Goal: Transaction & Acquisition: Book appointment/travel/reservation

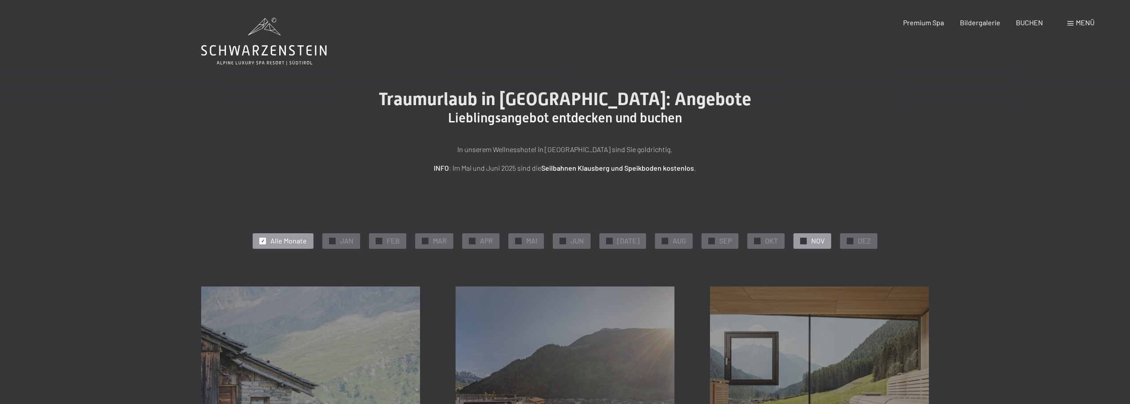
click at [802, 239] on span "✓" at bounding box center [804, 241] width 4 height 6
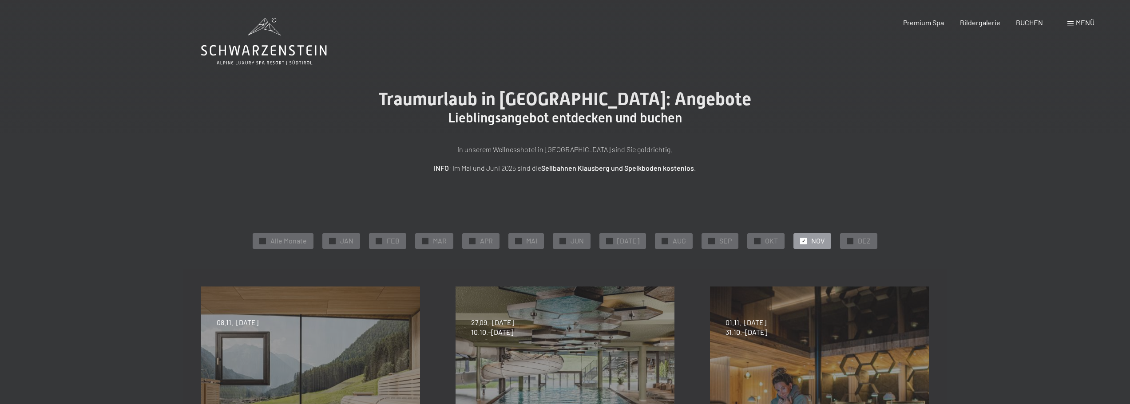
click at [780, 242] on div "✓ Alle Monate ✓ JAN ✓ FEB ✓ MAR ✓ APR ✓ MAI ✓ JUN ✓ JUL ✓ AUG ✓ SEP ✓ OKT ✓ NOV…" at bounding box center [565, 241] width 728 height 20
click at [766, 244] on span "OKT" at bounding box center [771, 241] width 13 height 10
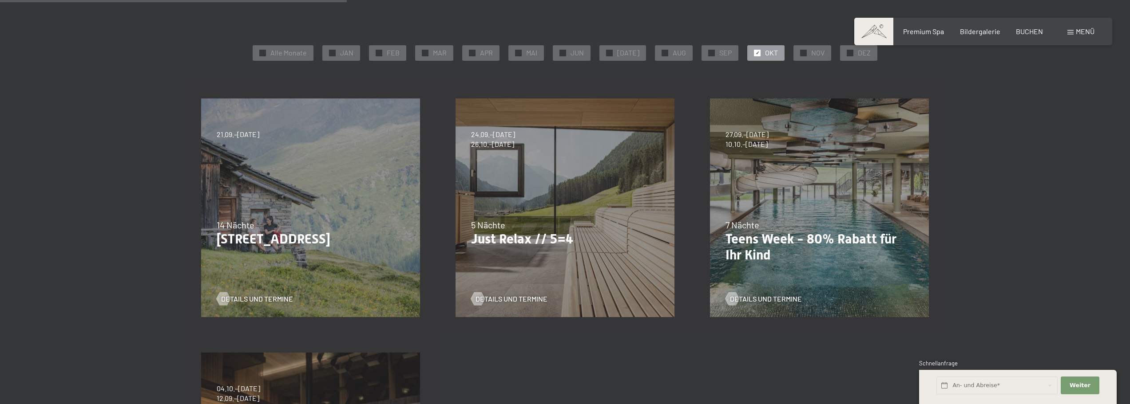
scroll to position [89, 0]
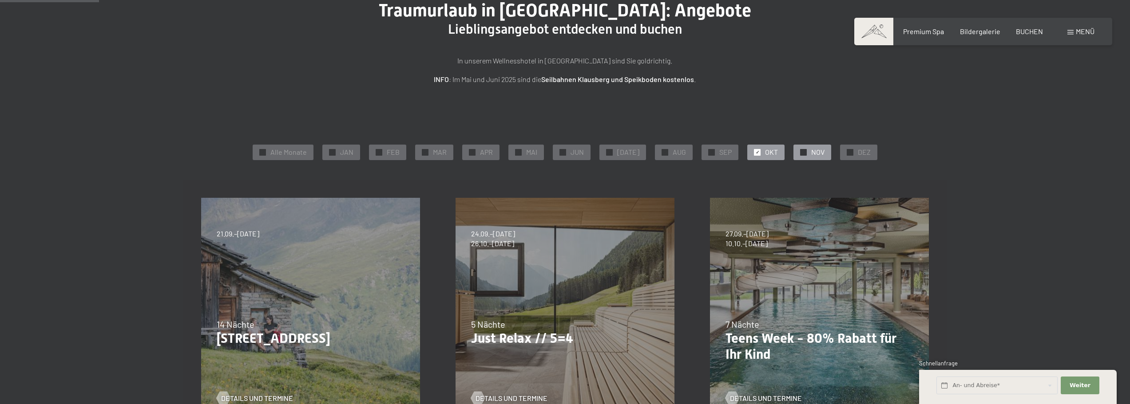
click at [811, 157] on span "NOV" at bounding box center [817, 152] width 13 height 10
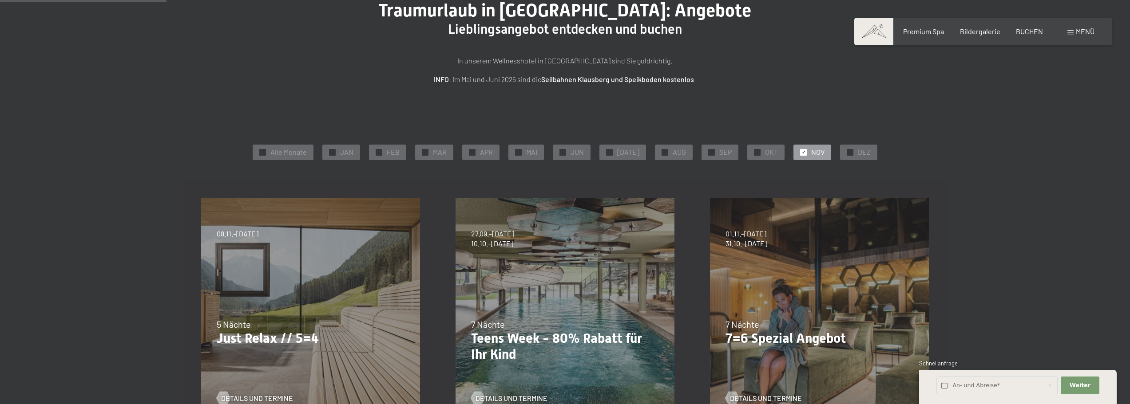
scroll to position [442, 0]
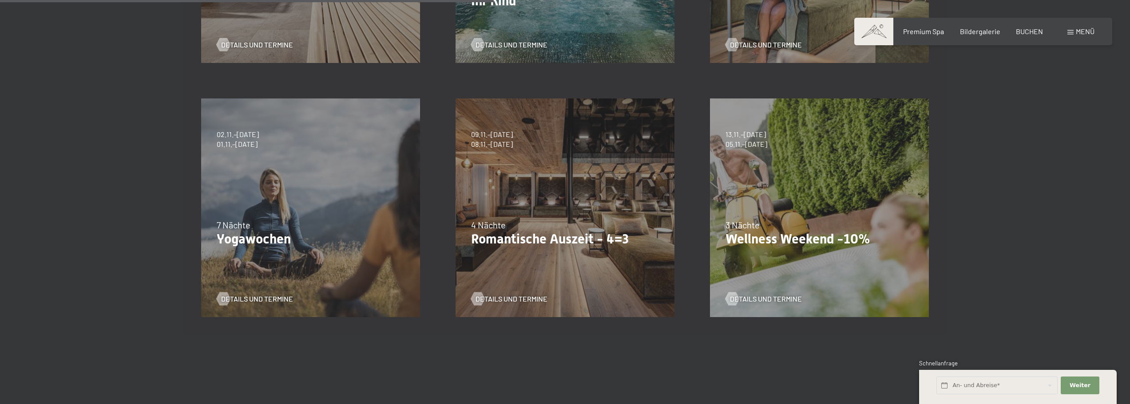
click at [624, 200] on div "09.11.–05.12.2025 08.12.–19.12.2025 11.01.–23.01.2026 08.03.–27.03.2026 29.03.–…" at bounding box center [565, 208] width 254 height 254
click at [502, 142] on span "08.11.–04.12.2026" at bounding box center [492, 144] width 42 height 10
click at [493, 298] on span "Details und Termine" at bounding box center [520, 299] width 72 height 10
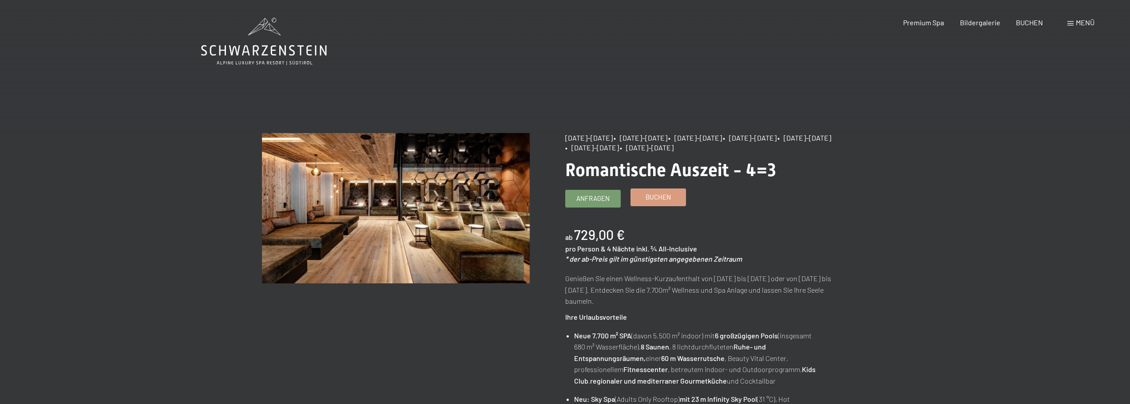
click at [651, 202] on span "Buchen" at bounding box center [657, 197] width 25 height 9
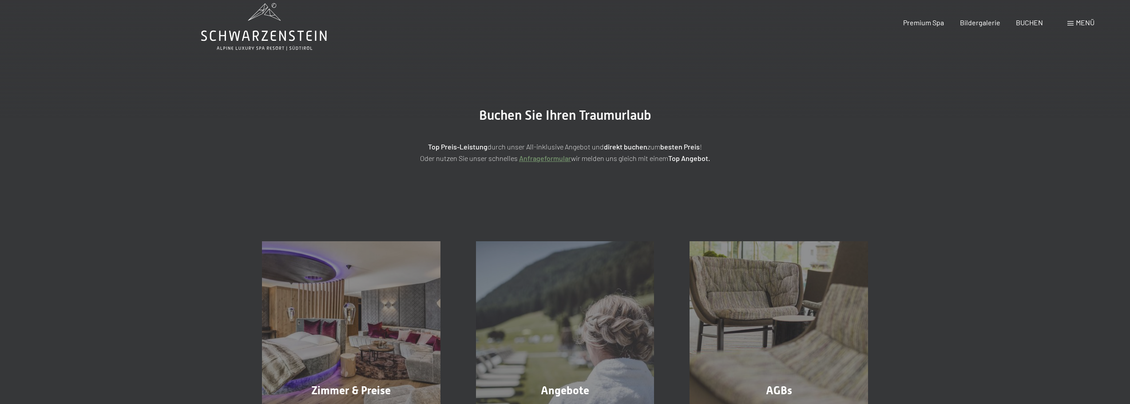
scroll to position [797, 0]
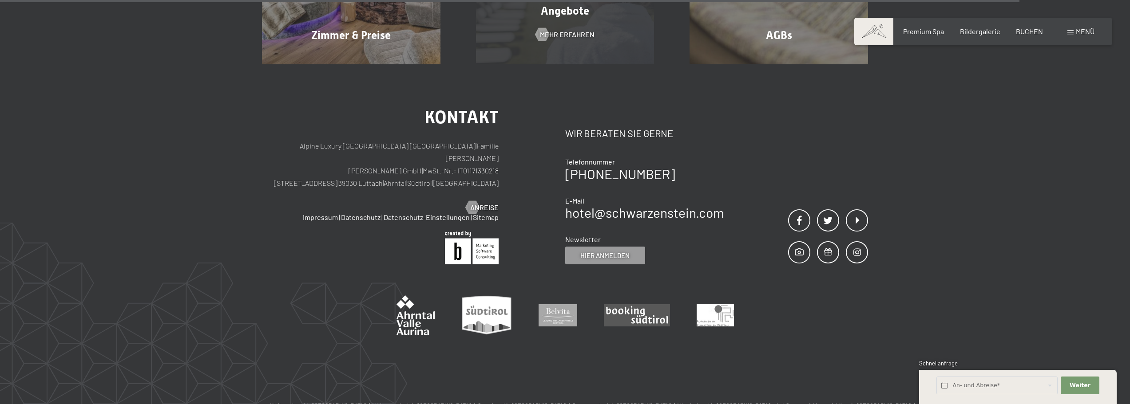
select select "2025-11-01"
select select "[DATE]"
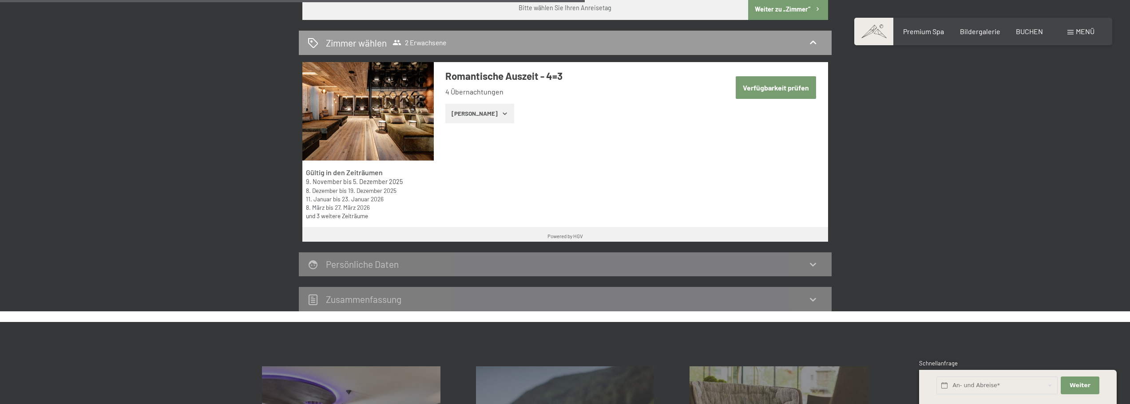
select select "[DATE]"
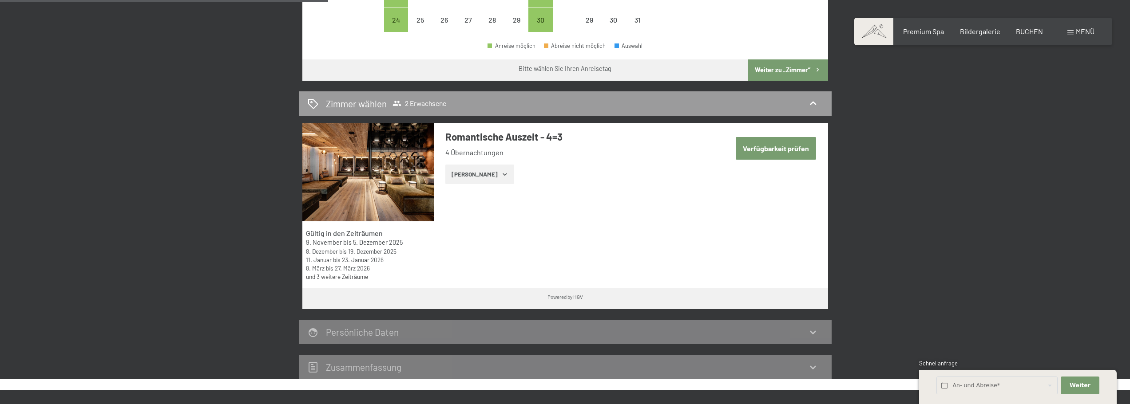
scroll to position [292, 0]
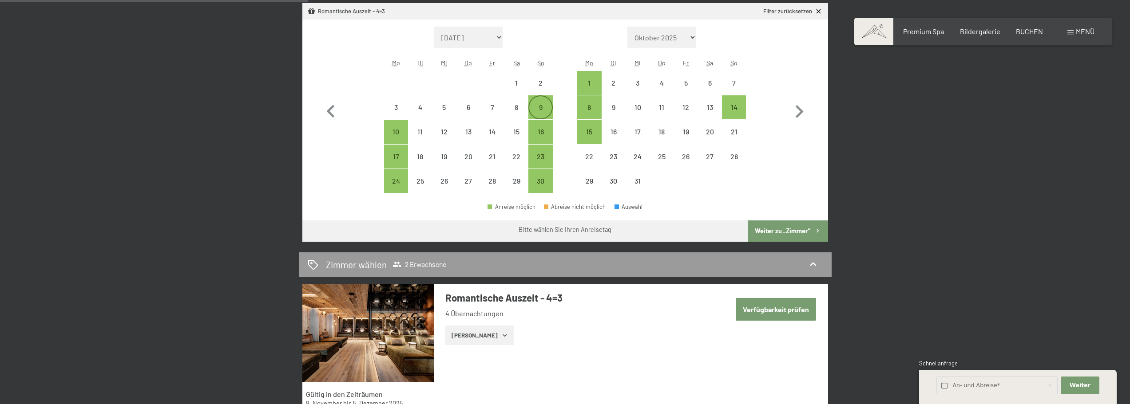
click at [541, 104] on div "9" at bounding box center [540, 115] width 22 height 22
select select "[DATE]"
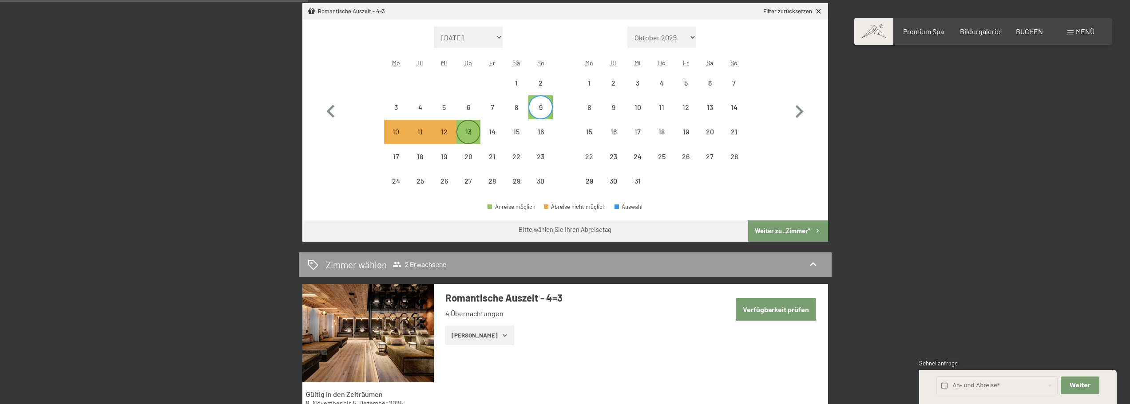
click at [460, 134] on div "13" at bounding box center [468, 139] width 22 height 22
select select "[DATE]"
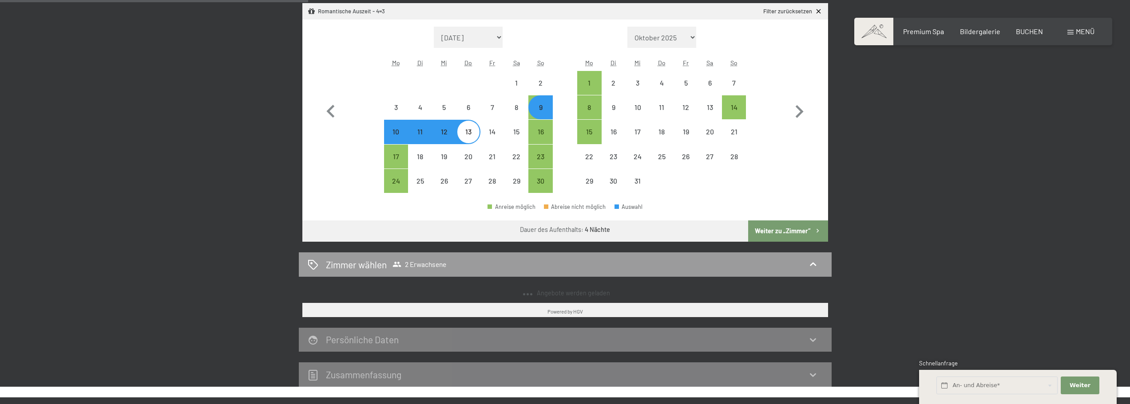
select select "[DATE]"
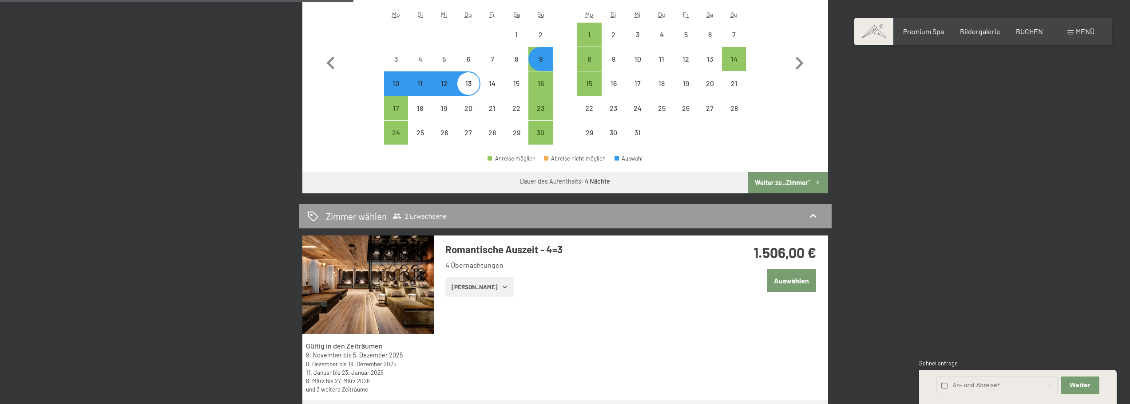
scroll to position [336, 0]
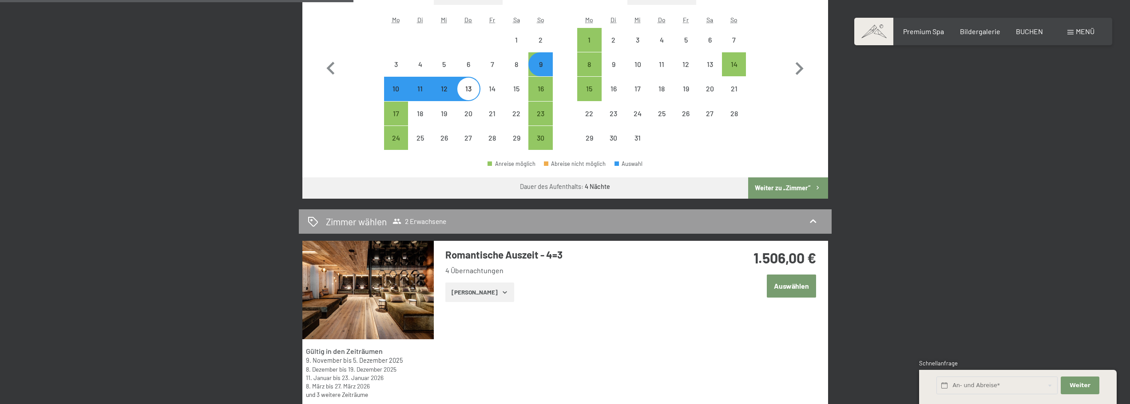
click at [766, 193] on button "Weiter zu „Zimmer“" at bounding box center [787, 188] width 79 height 21
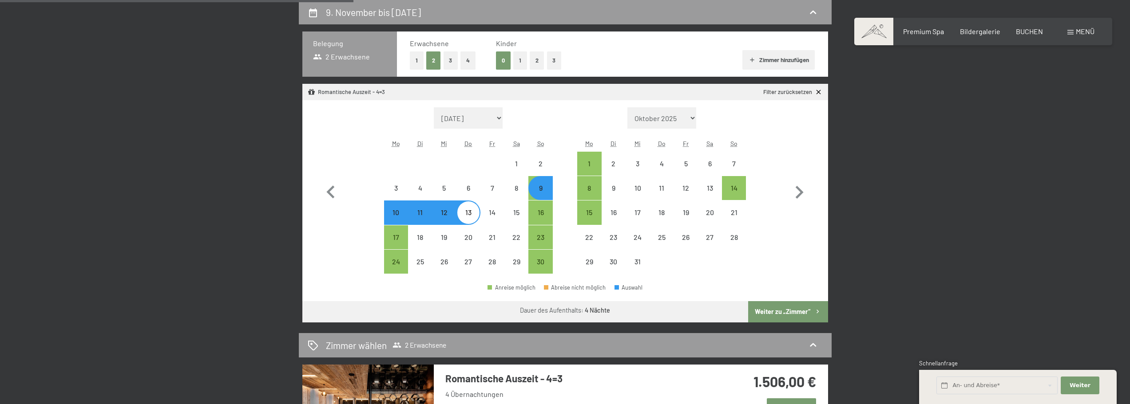
select select "[DATE]"
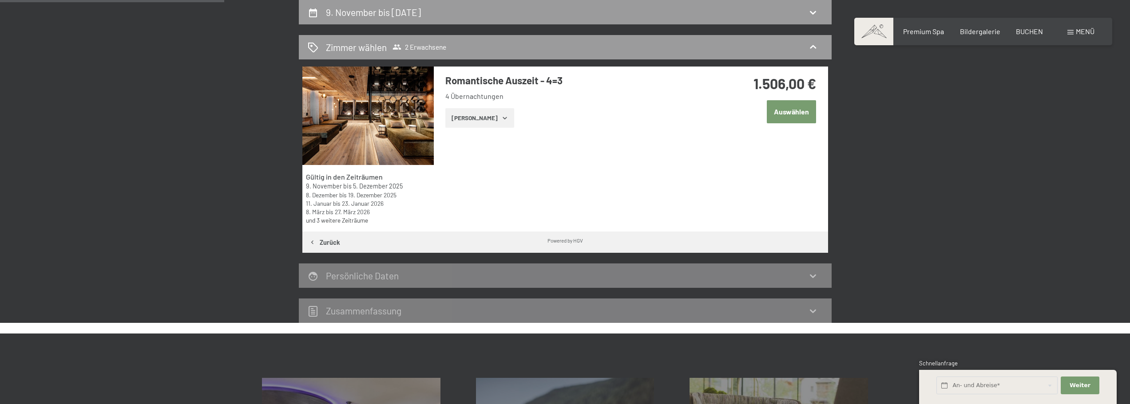
click at [802, 115] on button "Auswählen" at bounding box center [790, 111] width 49 height 23
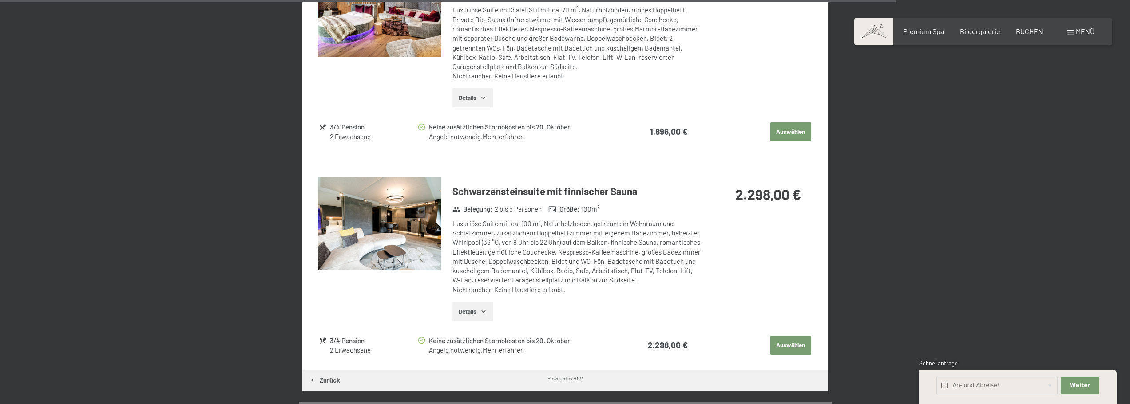
scroll to position [1141, 0]
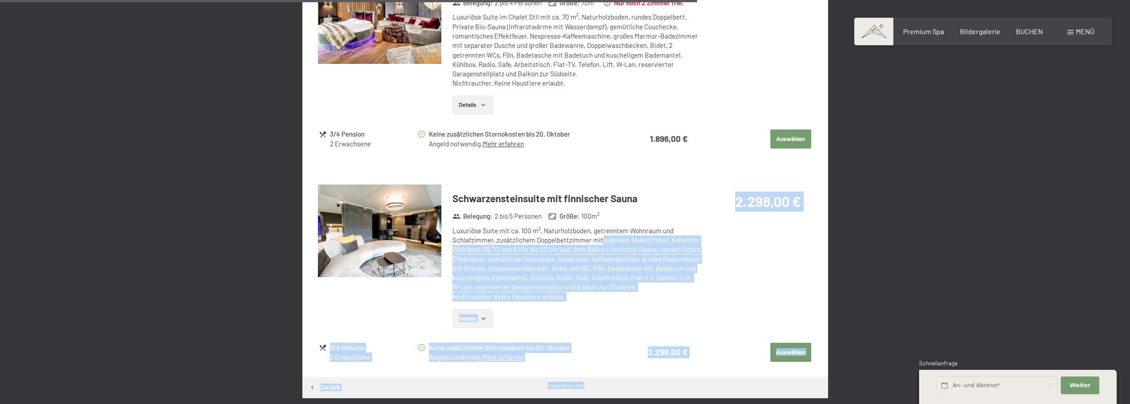
drag, startPoint x: 475, startPoint y: 228, endPoint x: 606, endPoint y: 242, distance: 131.3
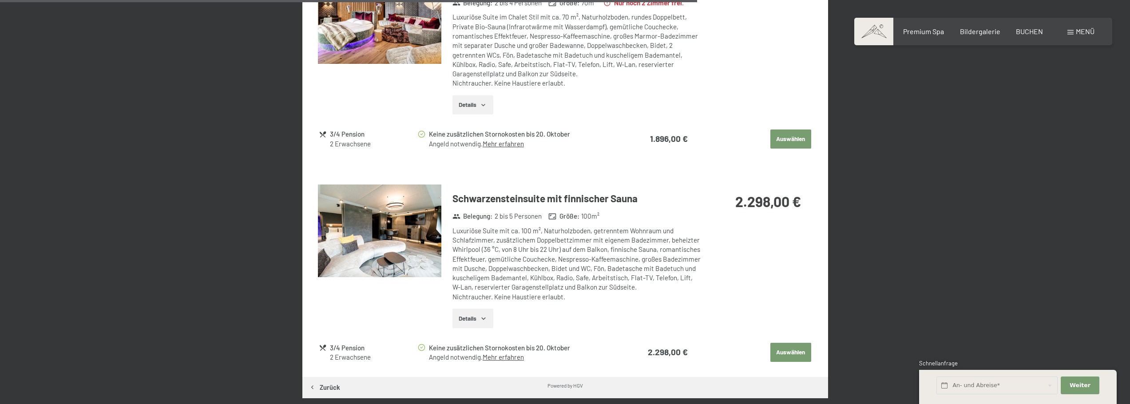
click at [737, 248] on div "Schwarzensteinsuite mit finnischer Sauna Belegung : 2 bis 5 Personen Größe : 10…" at bounding box center [565, 260] width 494 height 150
click at [488, 250] on div "Luxuriöse Suite mit ca. 100 m², Naturholzboden, getrenntem Wohnraum und Schlafz…" at bounding box center [576, 263] width 248 height 75
click at [641, 257] on div "Luxuriöse Suite mit ca. 100 m², Naturholzboden, getrenntem Wohnraum und Schlafz…" at bounding box center [576, 263] width 248 height 75
drag, startPoint x: 571, startPoint y: 261, endPoint x: 715, endPoint y: 273, distance: 145.2
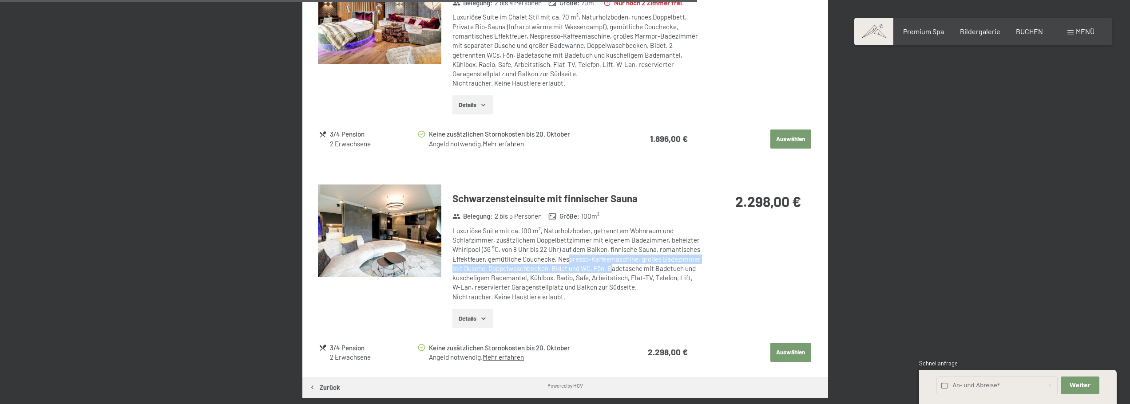
click at [678, 272] on div "Luxuriöse Suite mit ca. 100 m², Naturholzboden, getrenntem Wohnraum und Schlafz…" at bounding box center [576, 263] width 248 height 75
click at [710, 253] on div "Schwarzensteinsuite mit finnischer Sauna Belegung : 2 bis 5 Personen Größe : 10…" at bounding box center [565, 260] width 494 height 150
click at [545, 257] on div "Luxuriöse Suite mit ca. 100 m², Naturholzboden, getrenntem Wohnraum und Schlafz…" at bounding box center [576, 263] width 248 height 75
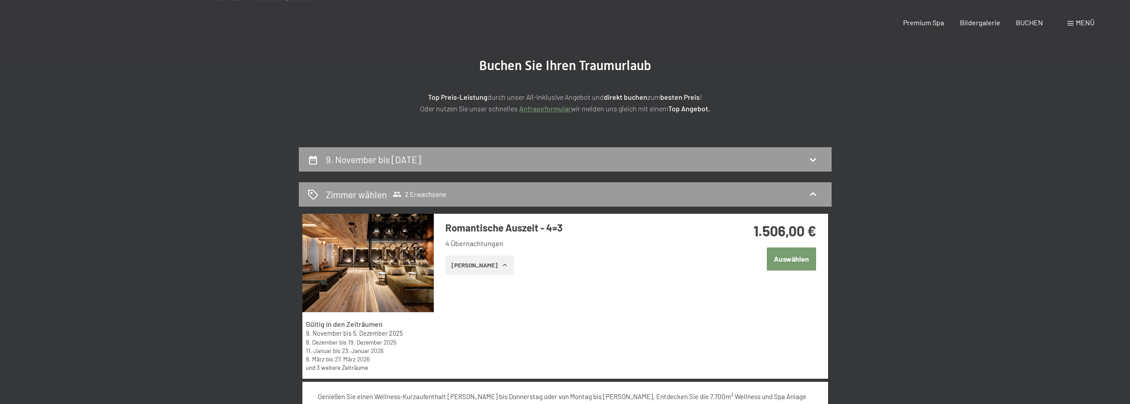
scroll to position [0, 0]
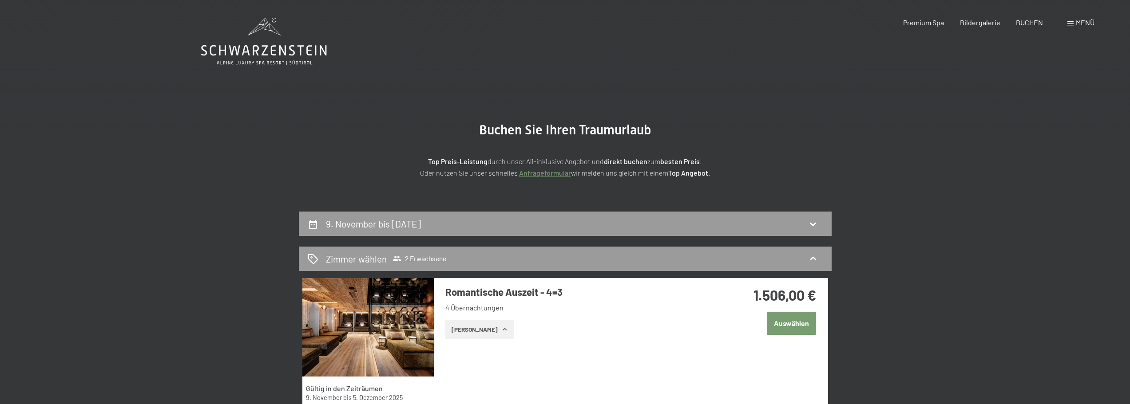
click at [528, 231] on span "Einwilligung Marketing*" at bounding box center [516, 228] width 73 height 9
click at [475, 231] on input "Einwilligung Marketing*" at bounding box center [470, 228] width 9 height 9
checkbox input "false"
click at [404, 226] on h2 "9. November bis 13. November 2025" at bounding box center [373, 223] width 95 height 11
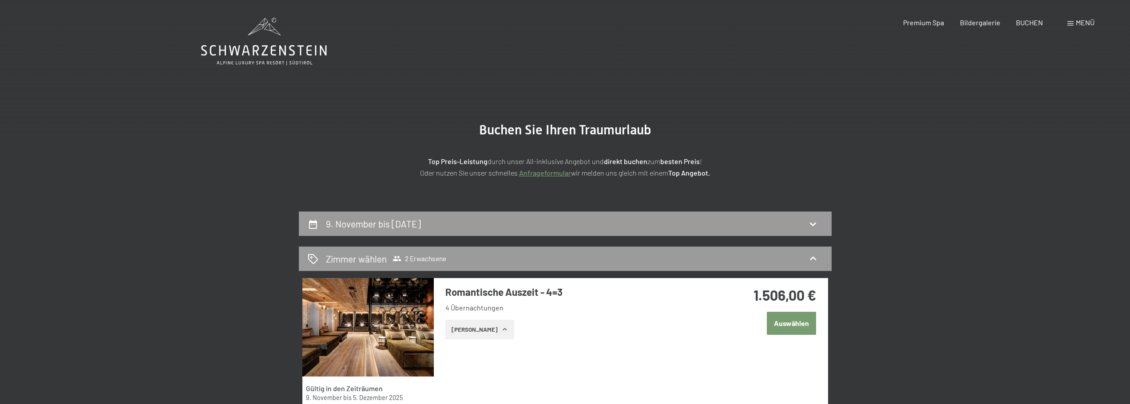
scroll to position [212, 0]
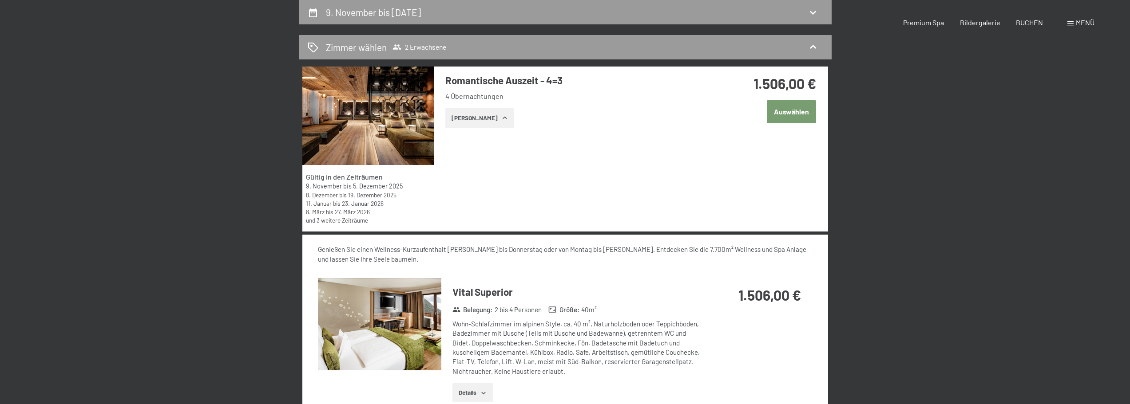
select select "[DATE]"
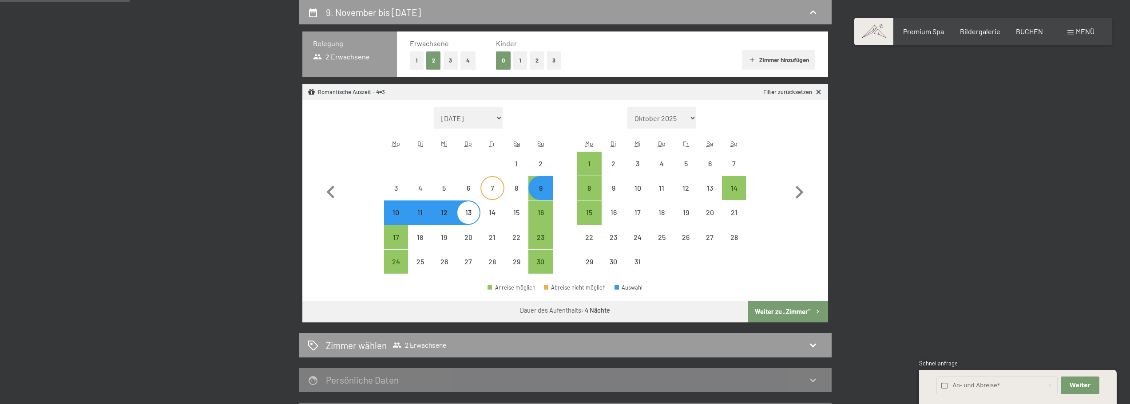
click at [499, 184] on div "7" at bounding box center [492, 188] width 22 height 22
select select "[DATE]"
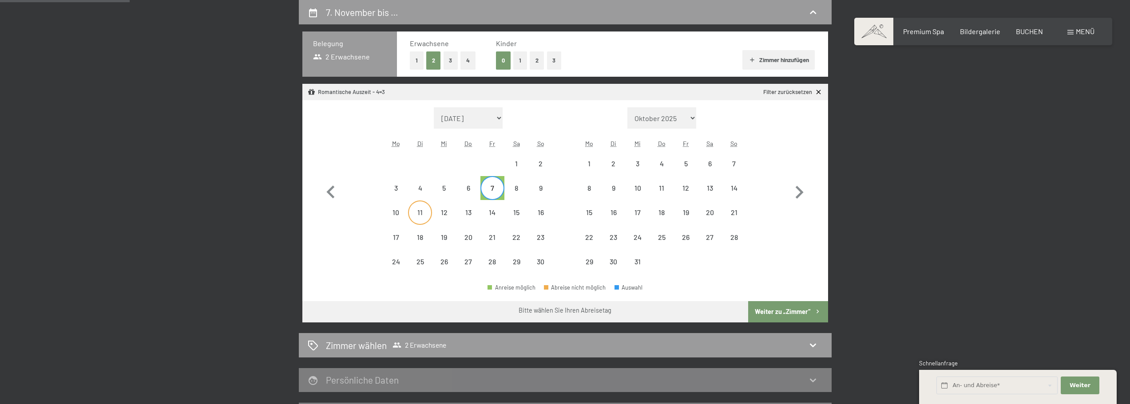
click at [421, 213] on div "11" at bounding box center [420, 220] width 22 height 22
select select "[DATE]"
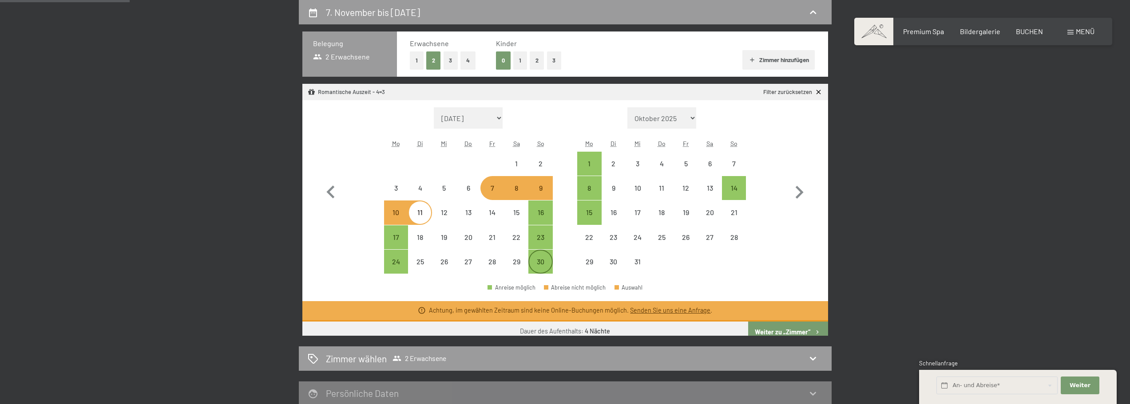
select select "[DATE]"
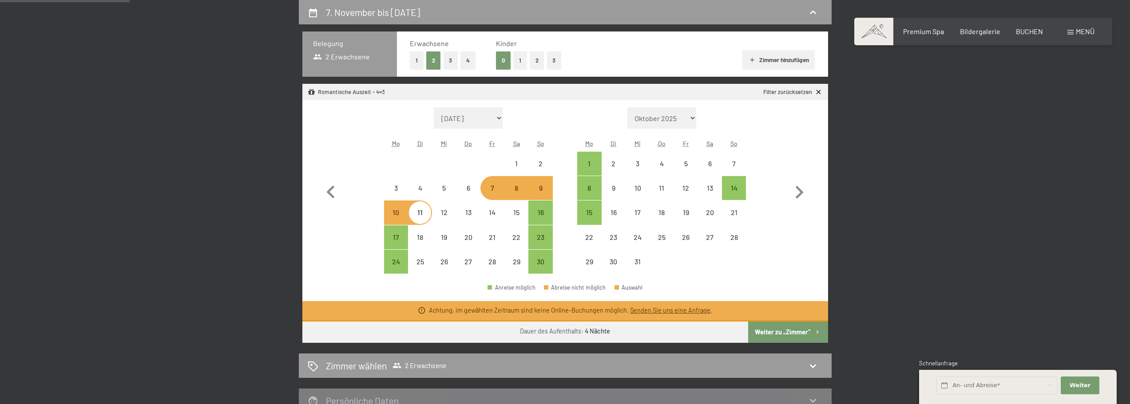
click at [762, 331] on button "Weiter zu „Zimmer“" at bounding box center [787, 332] width 79 height 21
select select "[DATE]"
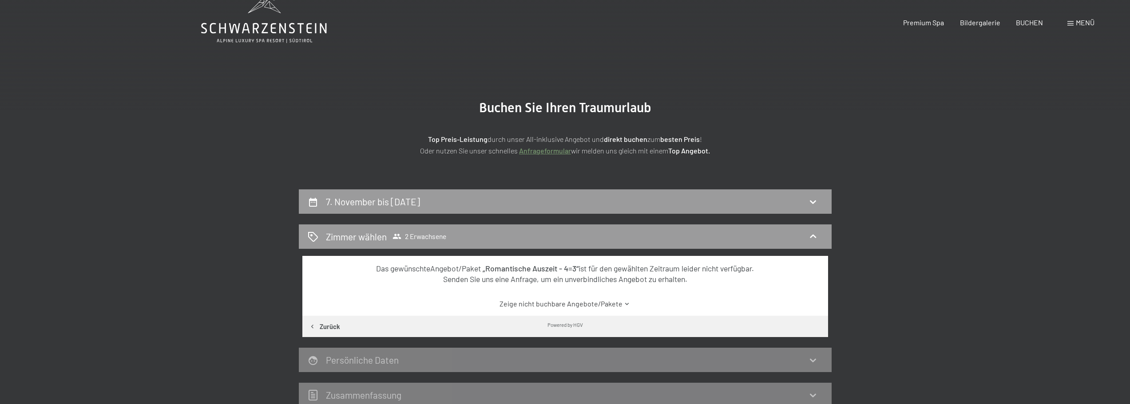
scroll to position [0, 0]
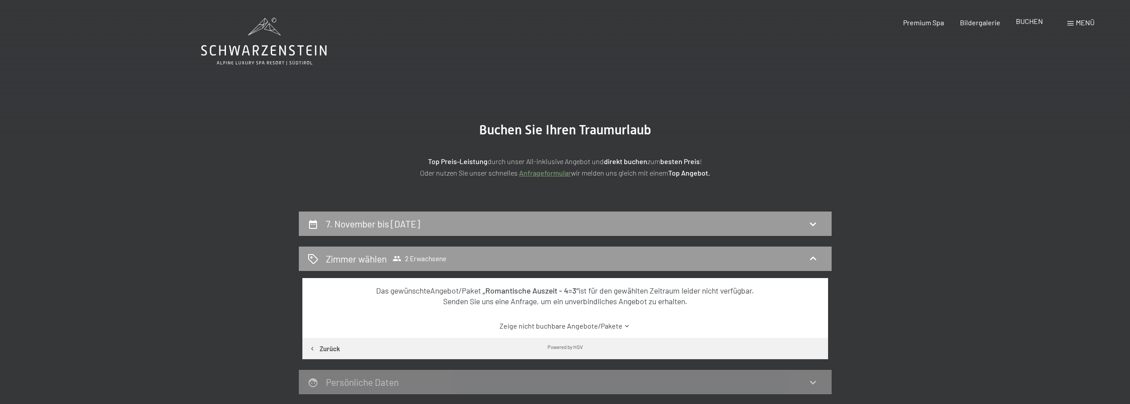
click at [1022, 25] on span "BUCHEN" at bounding box center [1028, 21] width 27 height 8
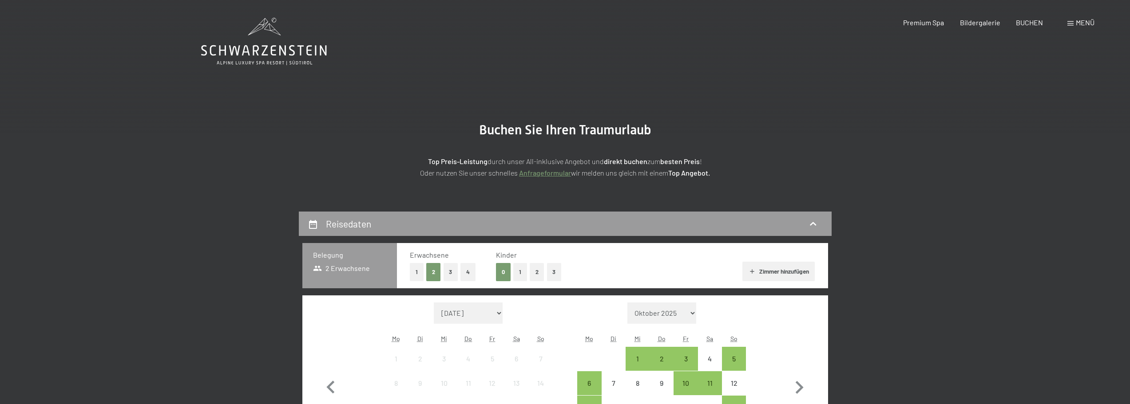
click at [519, 272] on button "1" at bounding box center [520, 272] width 14 height 18
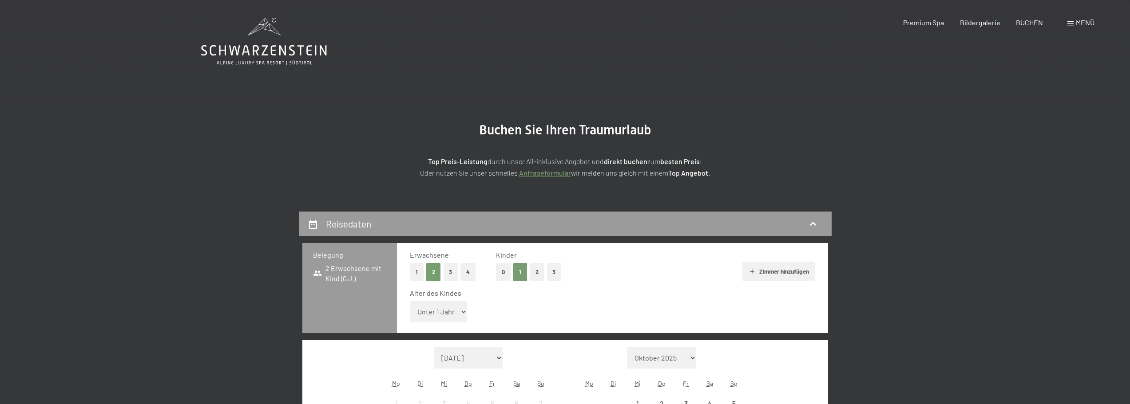
click at [410, 312] on select "Unter 1 Jahr 1 Jahr 2 Jahre 3 Jahre 4 Jahre 5 Jahre 6 Jahre 7 Jahre 8 Jahre 9 J…" at bounding box center [439, 311] width 58 height 21
select select "1"
click at [410, 301] on select "Unter 1 Jahr 1 Jahr 2 Jahre 3 Jahre 4 Jahre 5 Jahre 6 Jahre 7 Jahre 8 Jahre 9 J…" at bounding box center [439, 311] width 58 height 21
click at [671, 311] on div "Alter des Kindes Unter 1 Jahr 1 Jahr 2 Jahre 3 Jahre 4 Jahre 5 Jahre 6 Jahre 7 …" at bounding box center [612, 307] width 405 height 38
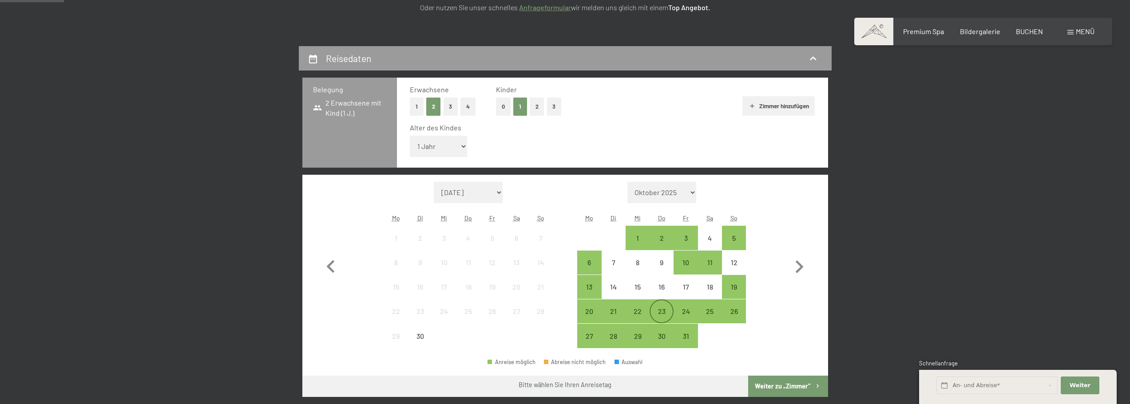
scroll to position [178, 0]
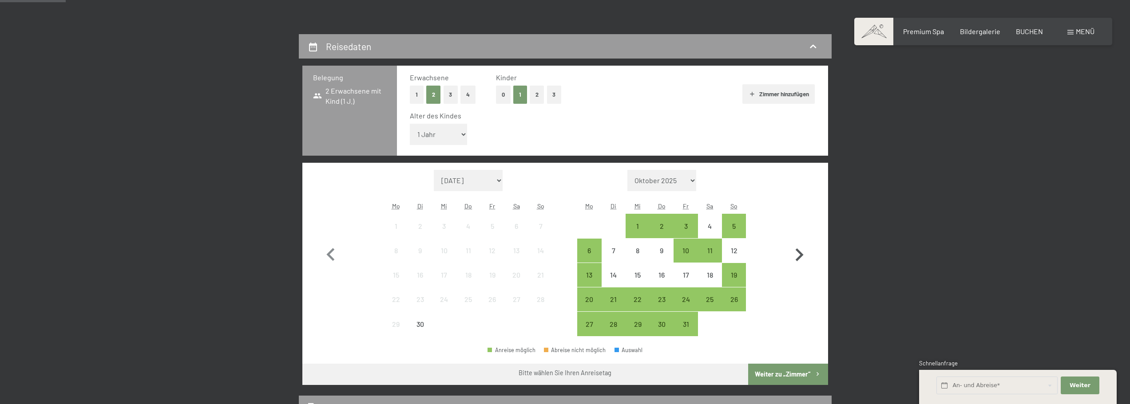
click at [801, 250] on icon "button" at bounding box center [799, 255] width 26 height 26
select select "2025-10-01"
select select "2025-11-01"
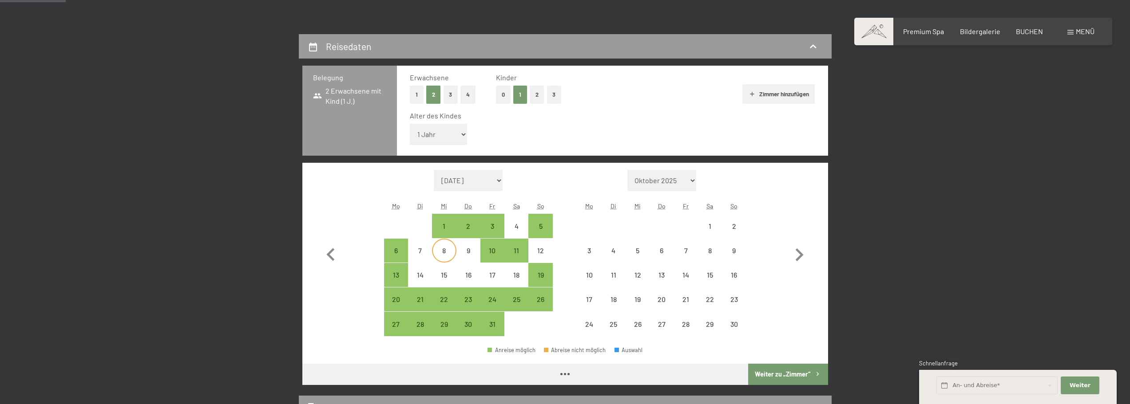
select select "2025-10-01"
select select "2025-11-01"
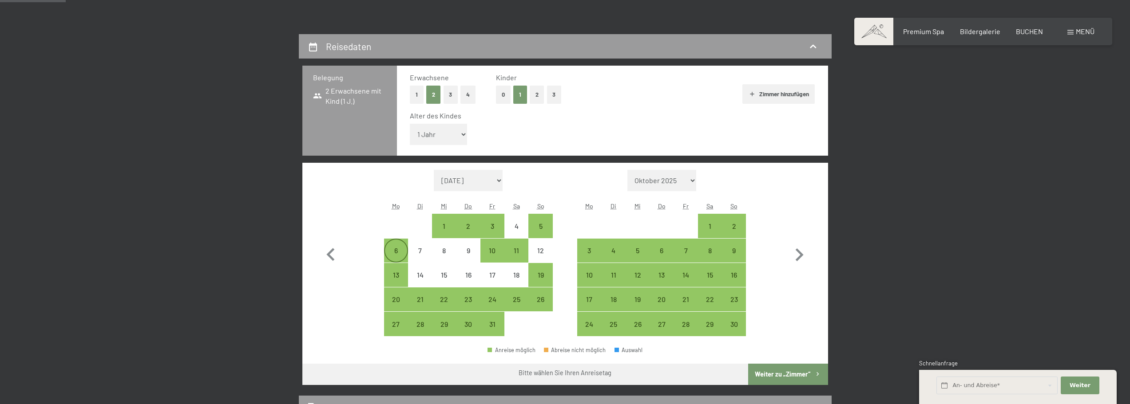
click at [399, 244] on div "6" at bounding box center [396, 251] width 22 height 22
select select "2025-10-01"
select select "2025-11-01"
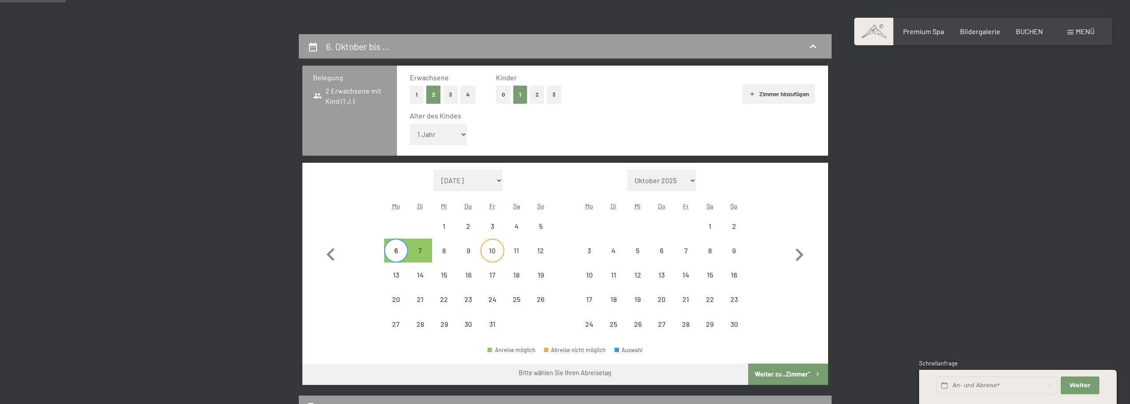
click at [489, 251] on div "10" at bounding box center [492, 258] width 22 height 22
select select "[DATE]"
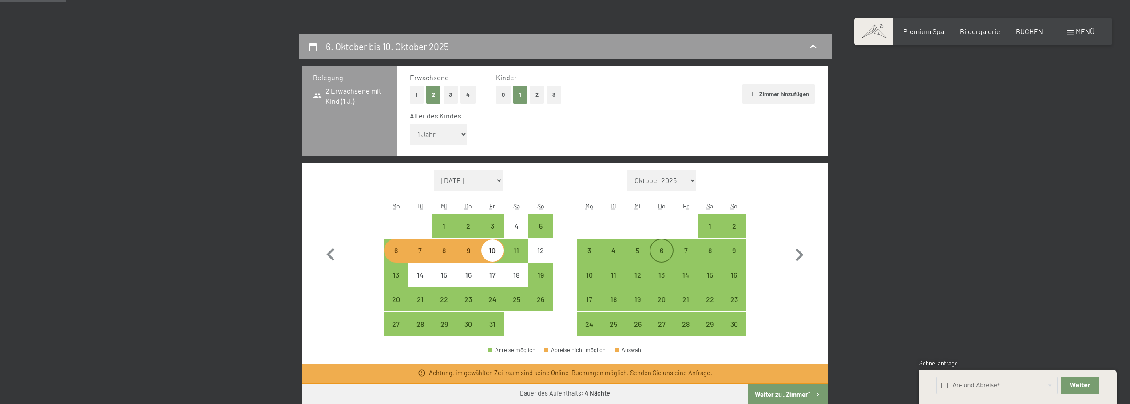
click at [660, 252] on div "6" at bounding box center [661, 258] width 22 height 22
select select "2025-10-01"
select select "2025-11-01"
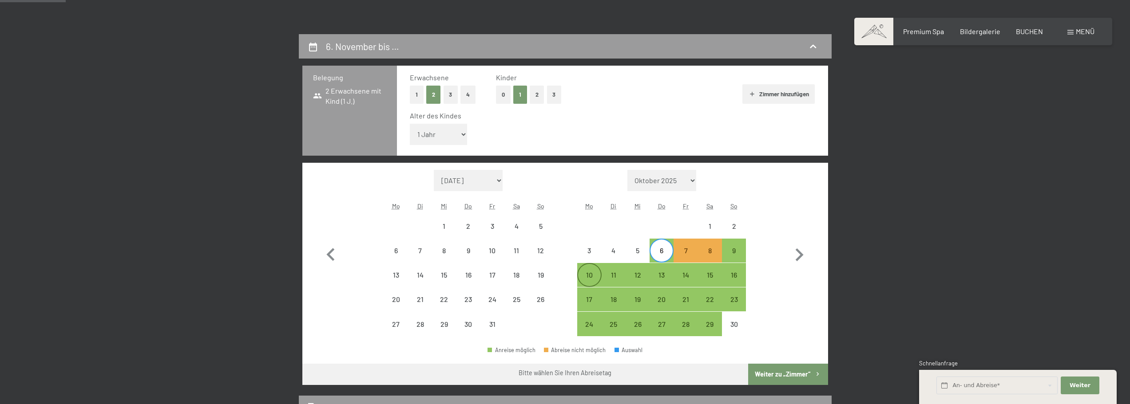
click at [587, 269] on div "10" at bounding box center [589, 275] width 22 height 22
select select "2025-10-01"
select select "2025-11-01"
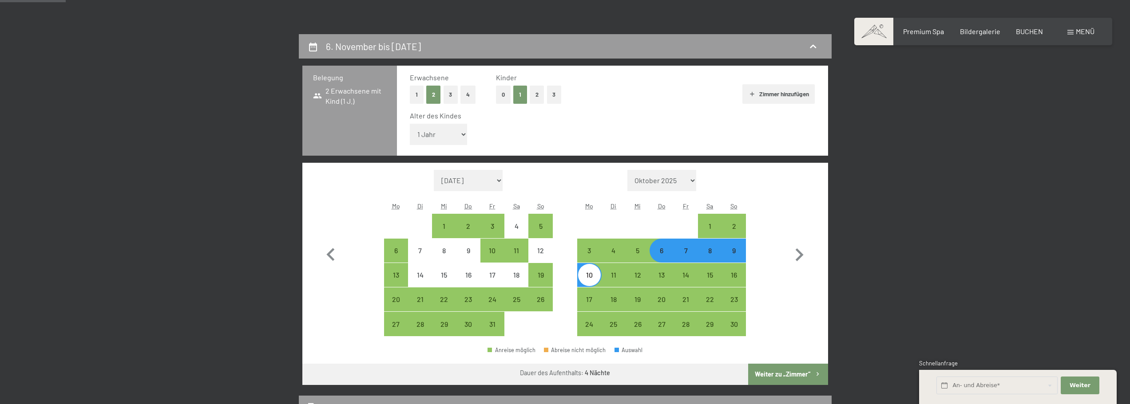
click at [771, 380] on button "Weiter zu „Zimmer“" at bounding box center [787, 374] width 79 height 21
select select "2025-10-01"
select select "2025-11-01"
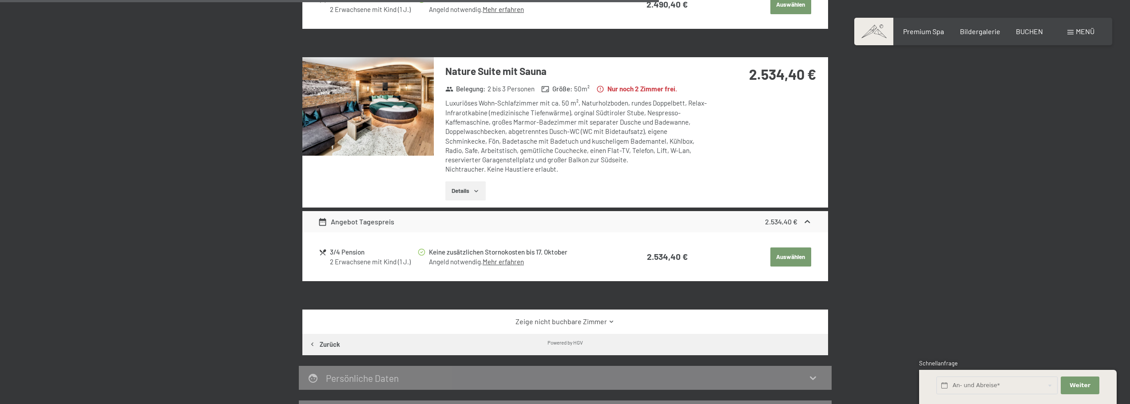
scroll to position [971, 0]
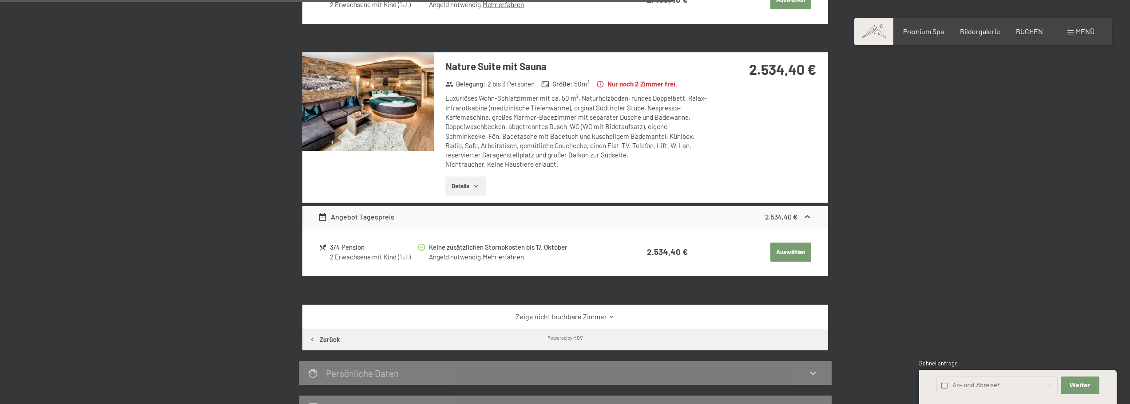
click at [600, 311] on div "Zeige nicht buchbare Zimmer" at bounding box center [564, 317] width 525 height 24
click at [580, 312] on link "Zeige nicht buchbare Zimmer" at bounding box center [565, 317] width 494 height 10
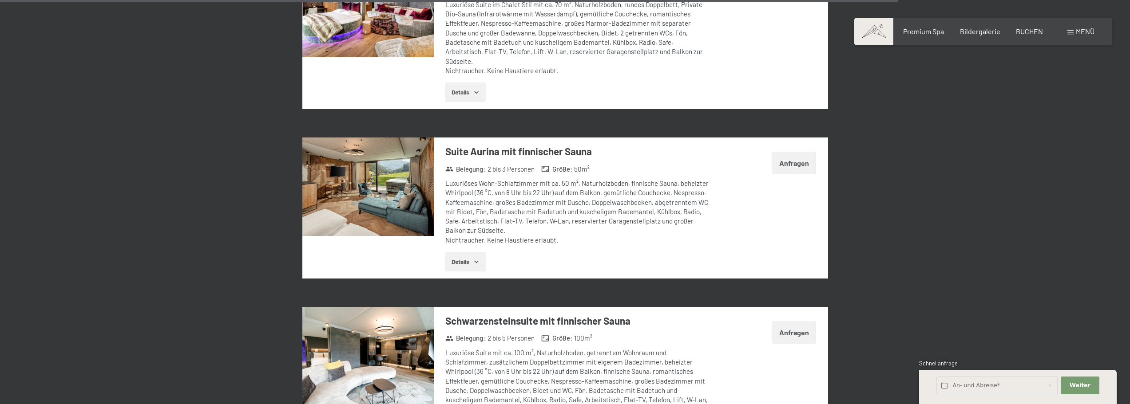
scroll to position [2477, 0]
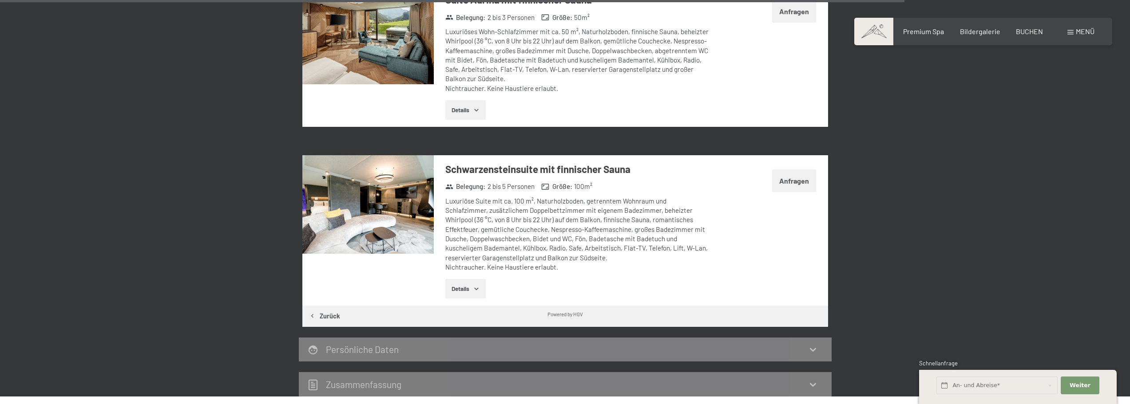
click at [399, 193] on img at bounding box center [367, 204] width 131 height 99
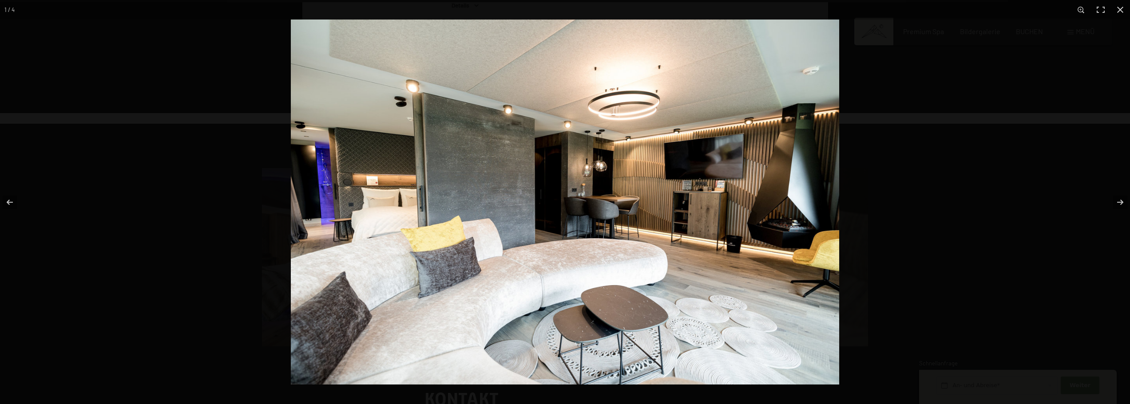
scroll to position [2831, 0]
click at [1118, 204] on button "button" at bounding box center [1113, 202] width 31 height 44
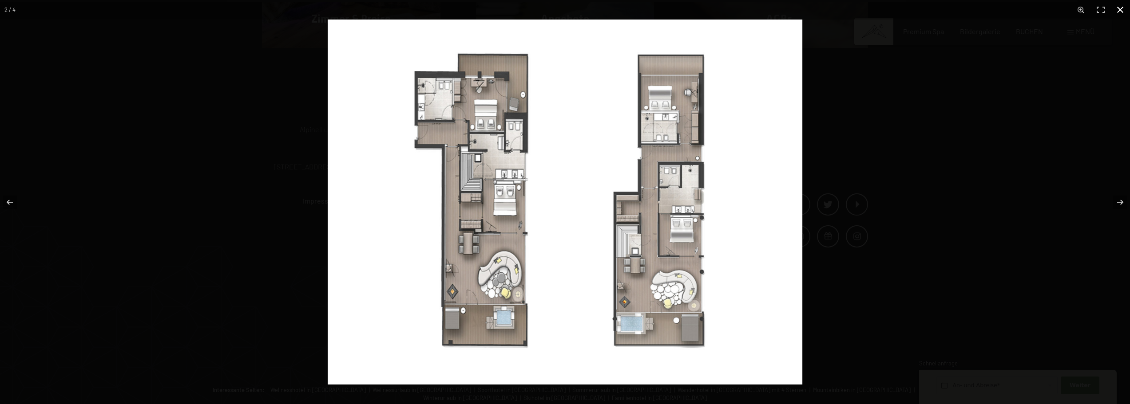
scroll to position [3096, 0]
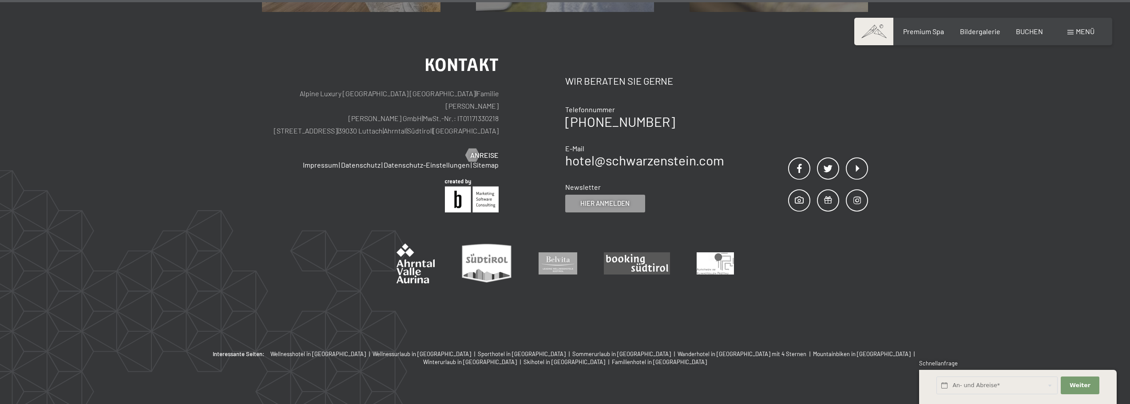
click at [0, 0] on div at bounding box center [0, 0] width 0 height 0
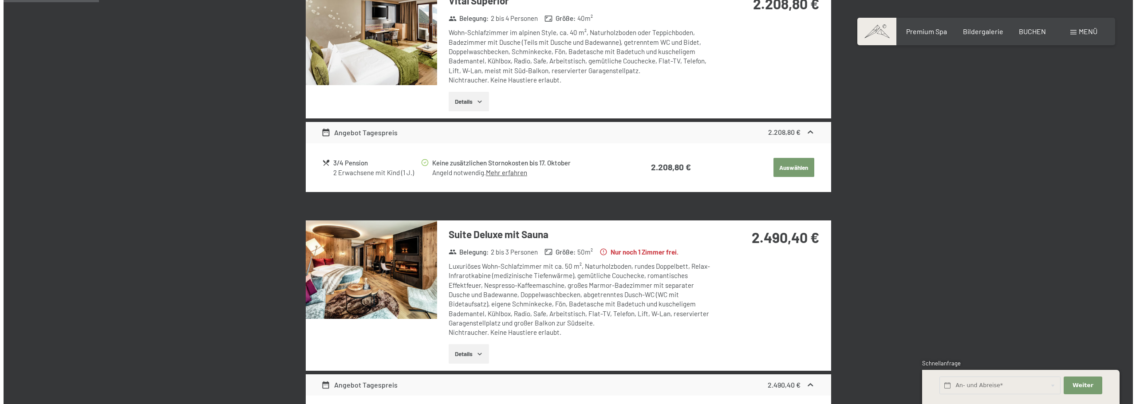
scroll to position [0, 0]
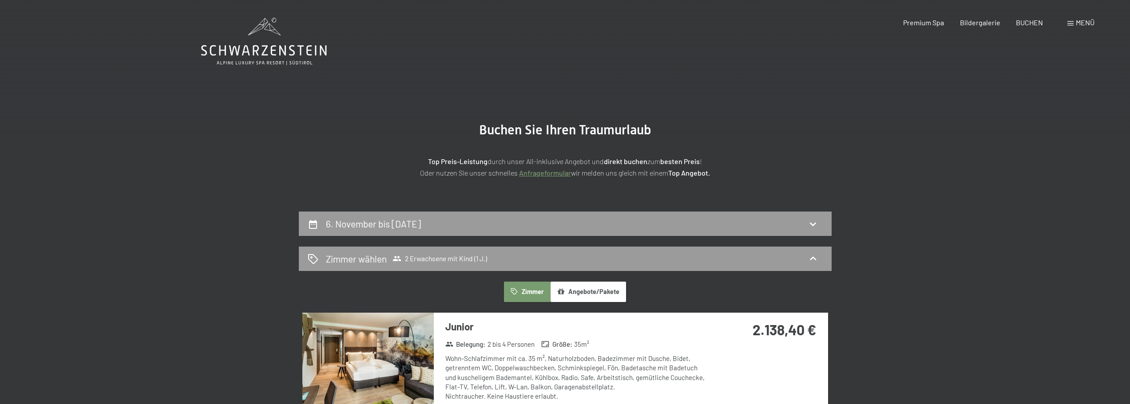
click at [1065, 25] on div "Buchen Anfragen Premium Spa Bildergalerie BUCHEN Menü DE IT EN Gutschein Bilder…" at bounding box center [983, 23] width 222 height 10
click at [1072, 25] on span at bounding box center [1070, 23] width 6 height 4
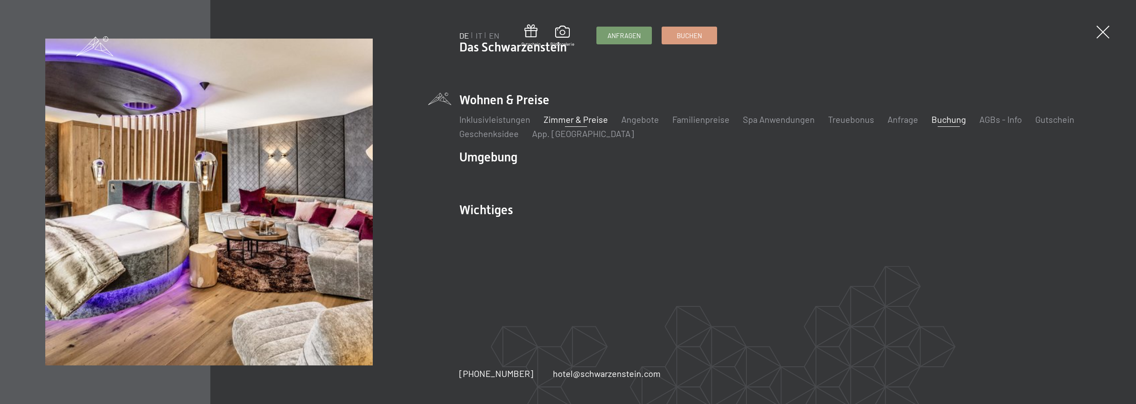
click at [565, 121] on link "Zimmer & Preise" at bounding box center [576, 119] width 64 height 11
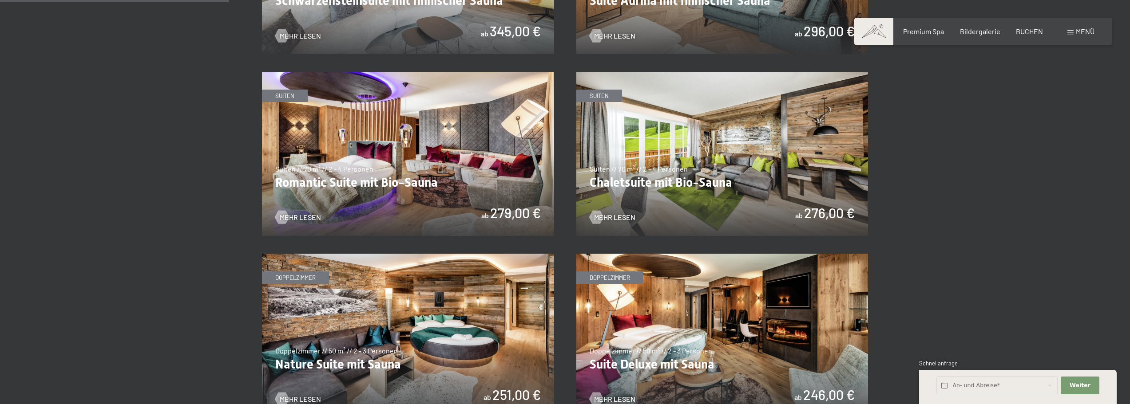
scroll to position [529, 0]
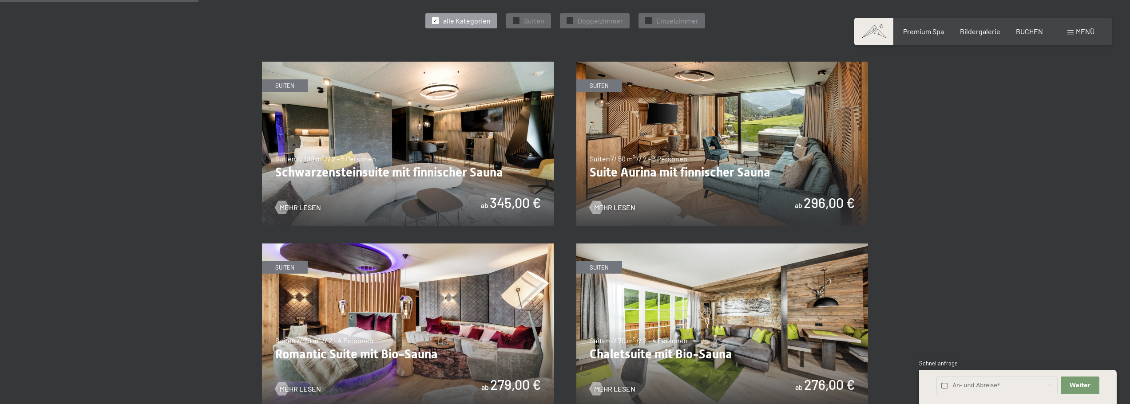
click at [379, 122] on img at bounding box center [408, 144] width 292 height 164
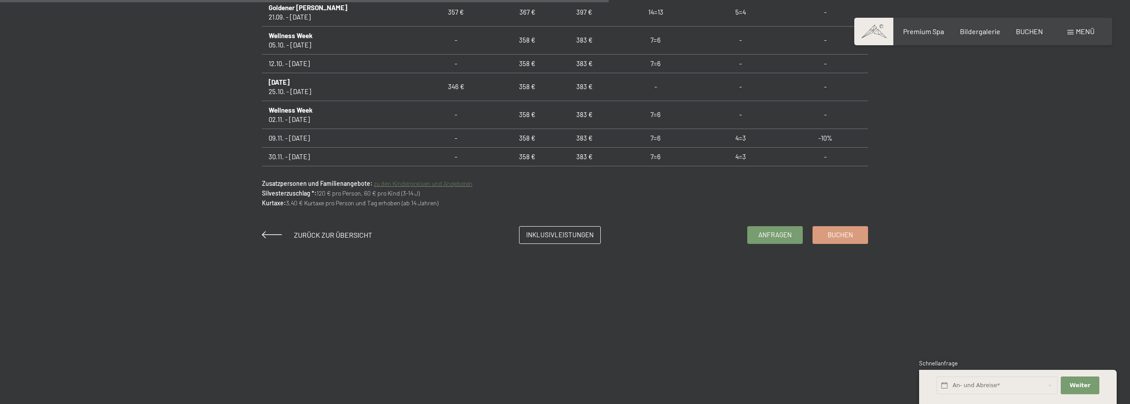
scroll to position [707, 0]
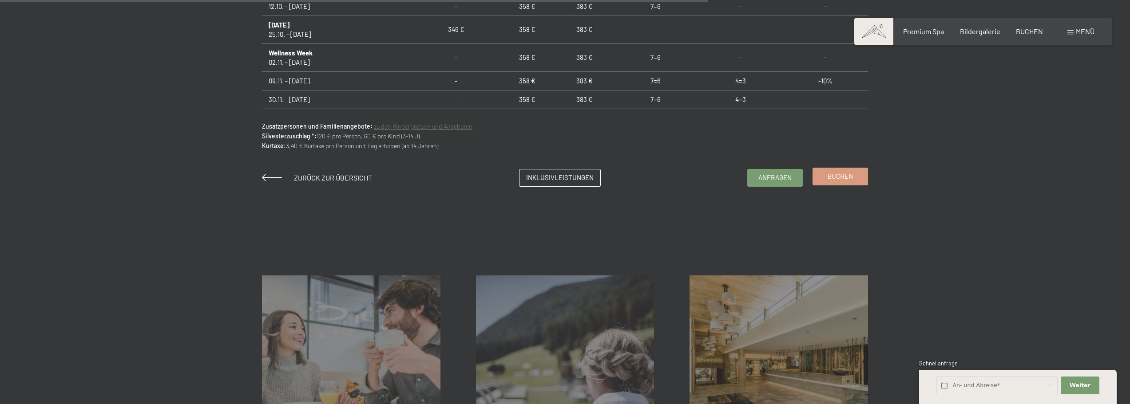
click at [846, 178] on span "Buchen" at bounding box center [839, 176] width 25 height 9
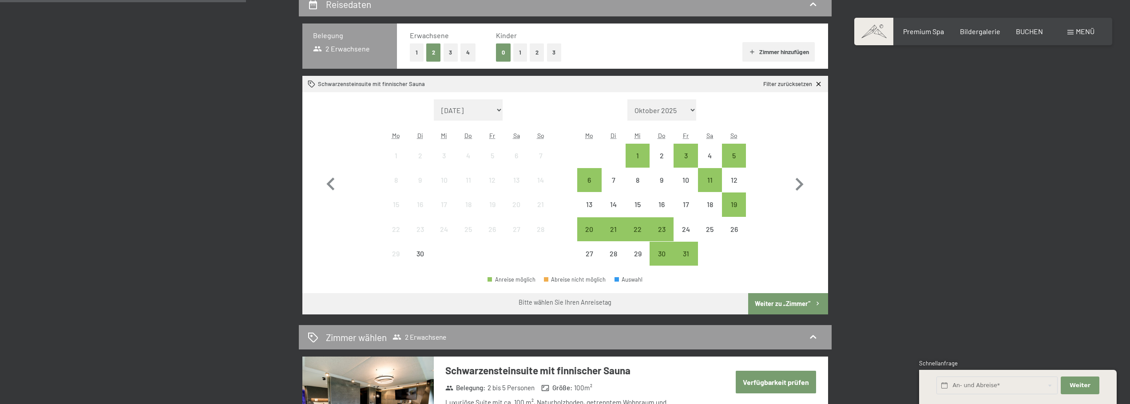
scroll to position [222, 0]
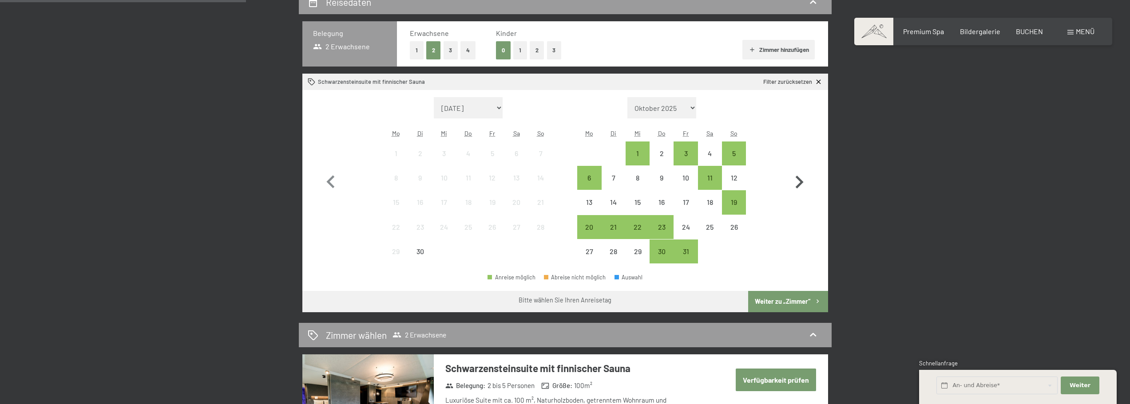
click at [796, 176] on icon "button" at bounding box center [799, 183] width 26 height 26
select select "2025-10-01"
select select "2025-11-01"
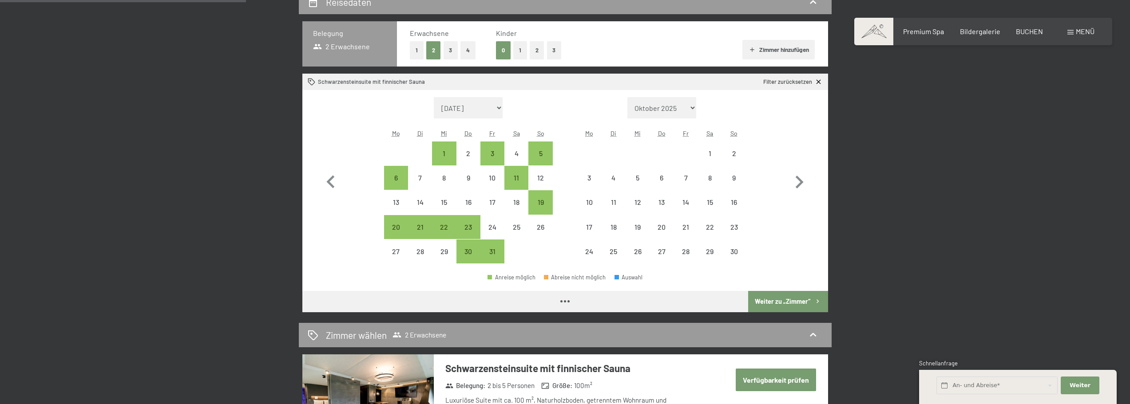
select select "2025-10-01"
select select "2025-11-01"
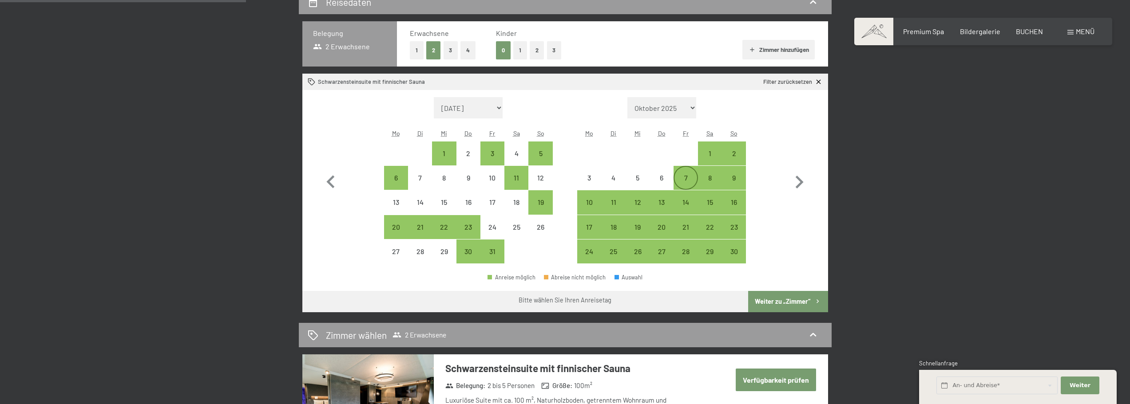
click at [689, 177] on div "7" at bounding box center [685, 185] width 22 height 22
select select "2025-10-01"
select select "2025-11-01"
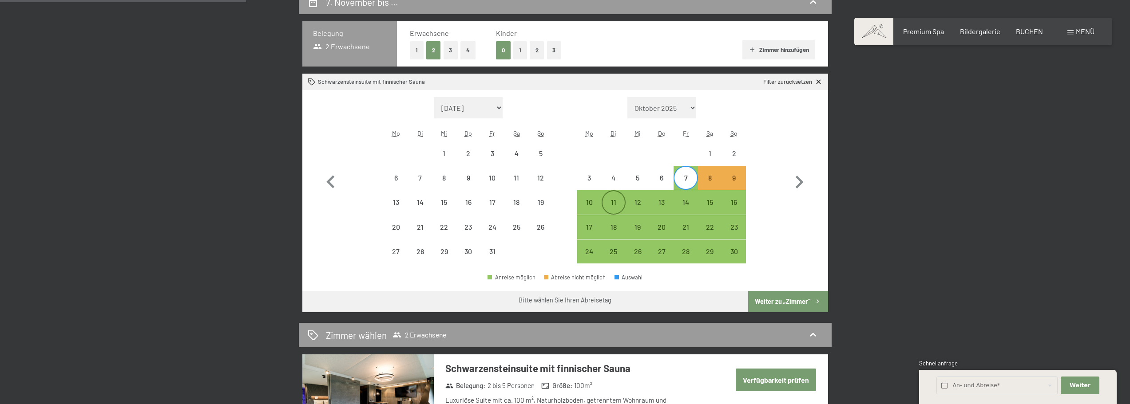
click at [611, 206] on div "11" at bounding box center [613, 210] width 22 height 22
select select "2025-10-01"
select select "2025-11-01"
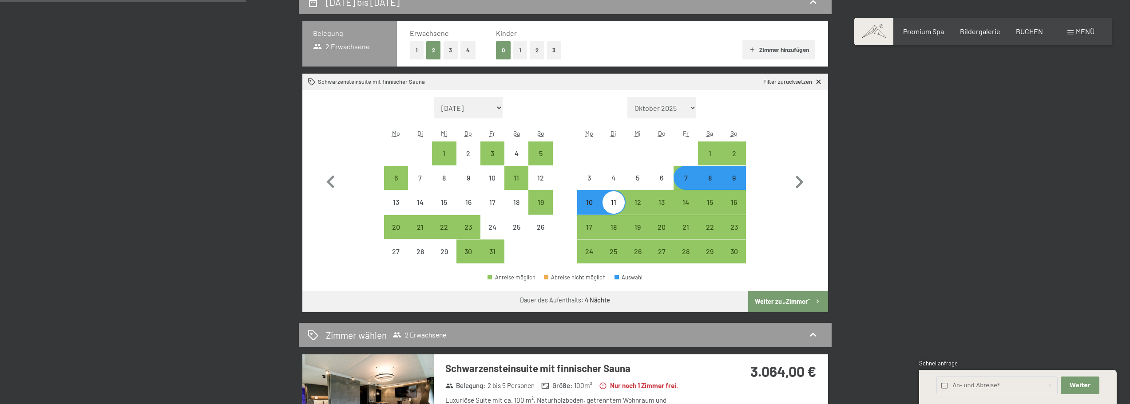
click at [781, 296] on button "Weiter zu „Zimmer“" at bounding box center [787, 301] width 79 height 21
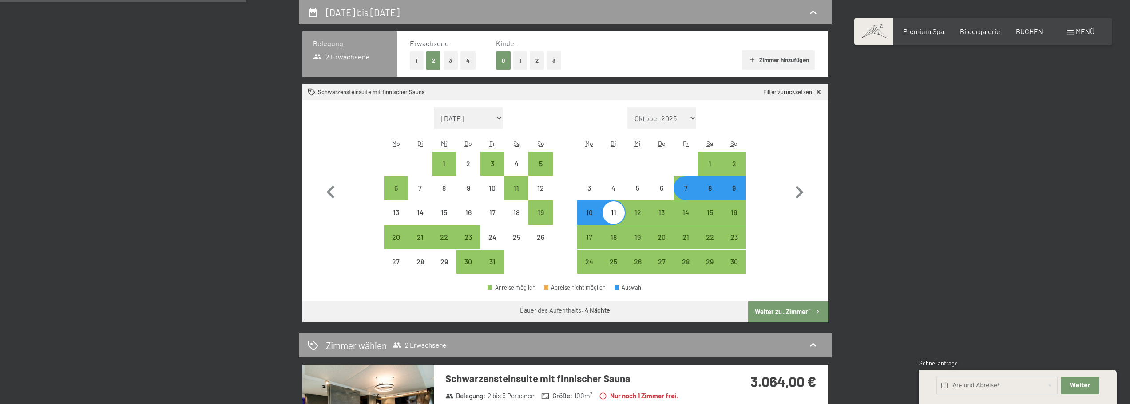
select select "2025-10-01"
select select "2025-11-01"
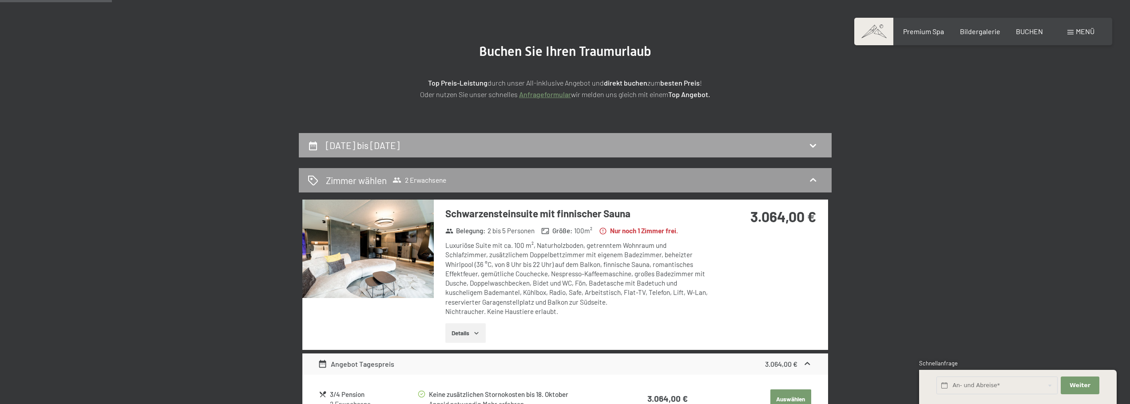
click at [490, 151] on div "7. November bis 11. November 2025" at bounding box center [565, 145] width 515 height 13
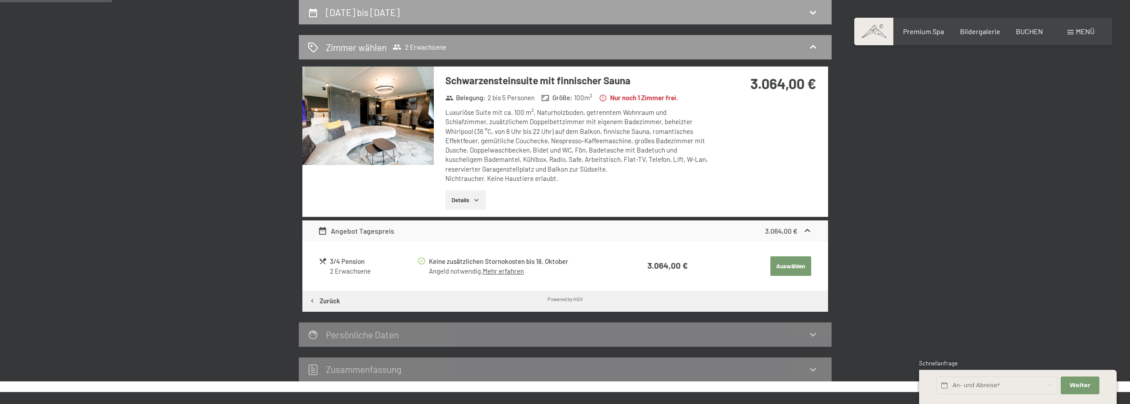
select select "2025-10-01"
select select "2025-11-01"
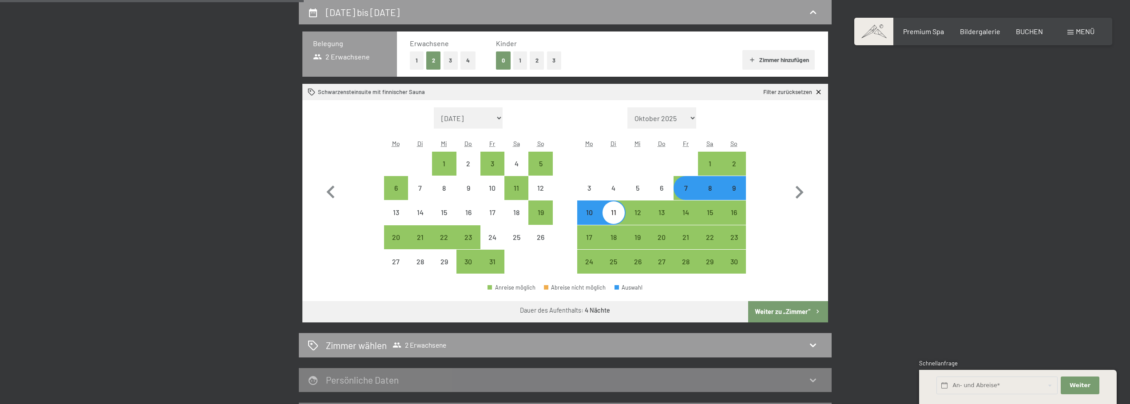
click at [734, 188] on div "9" at bounding box center [734, 196] width 22 height 22
select select "2025-10-01"
select select "2025-11-01"
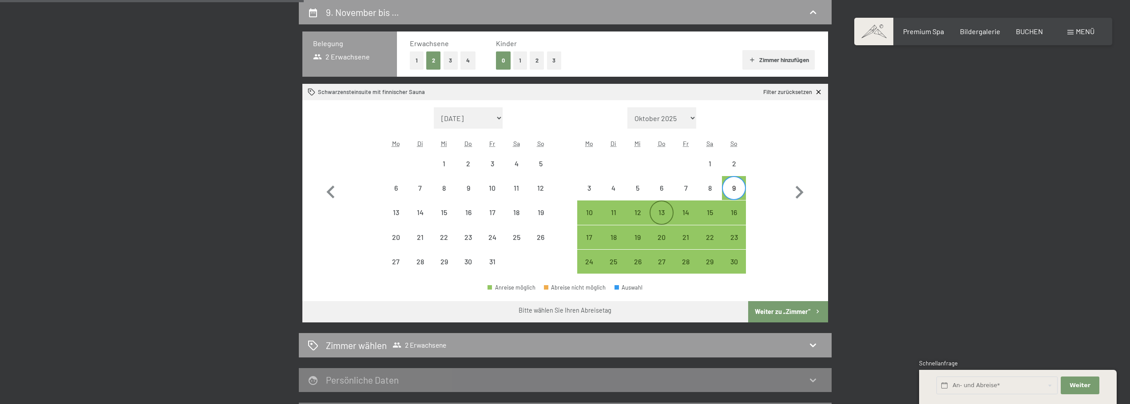
click at [659, 213] on div "13" at bounding box center [661, 220] width 22 height 22
select select "2025-10-01"
select select "2025-11-01"
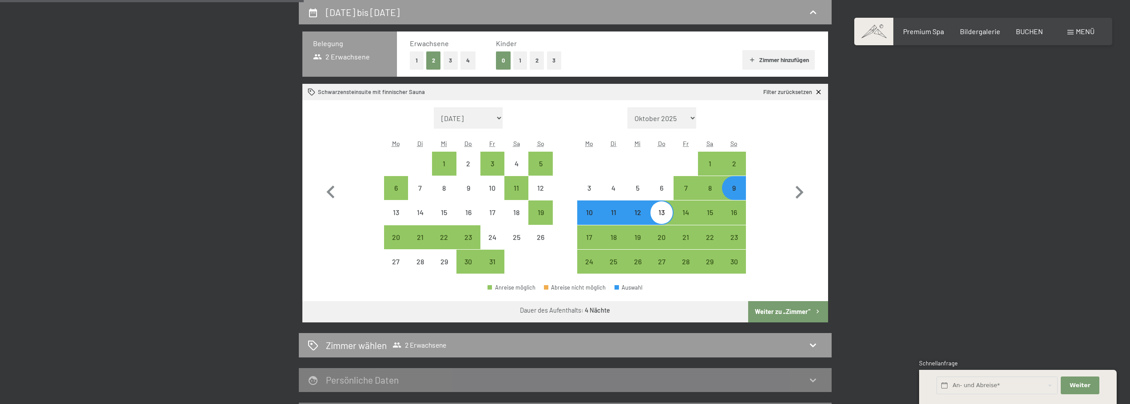
click at [796, 307] on button "Weiter zu „Zimmer“" at bounding box center [787, 311] width 79 height 21
select select "2025-10-01"
select select "2025-11-01"
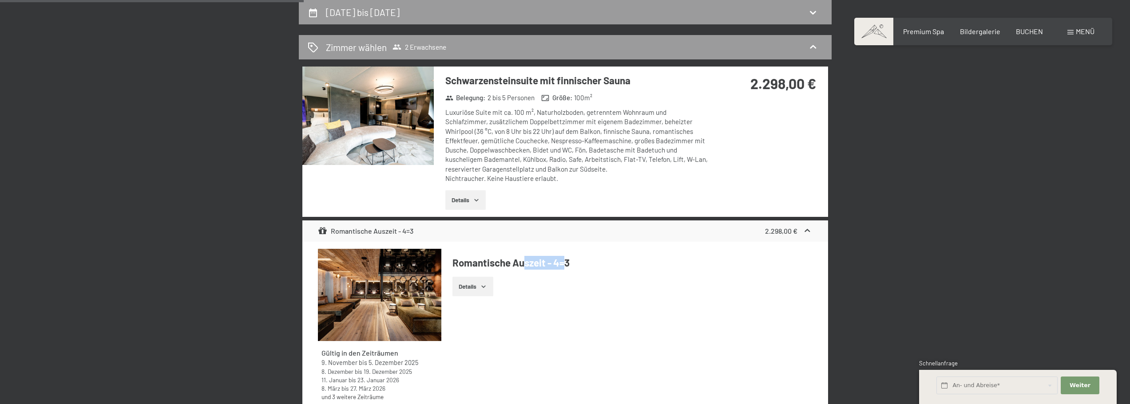
drag, startPoint x: 525, startPoint y: 259, endPoint x: 566, endPoint y: 261, distance: 40.9
click at [566, 261] on h4 "Romantische Auszeit - 4=3" at bounding box center [631, 263] width 359 height 14
drag, startPoint x: 460, startPoint y: 260, endPoint x: 542, endPoint y: 260, distance: 82.5
click at [535, 260] on h4 "Romantische Auszeit - 4=3" at bounding box center [631, 263] width 359 height 14
click at [671, 139] on div "Luxuriöse Suite mit ca. 100 m², Naturholzboden, getrenntem Wohnraum und Schlafz…" at bounding box center [577, 145] width 264 height 75
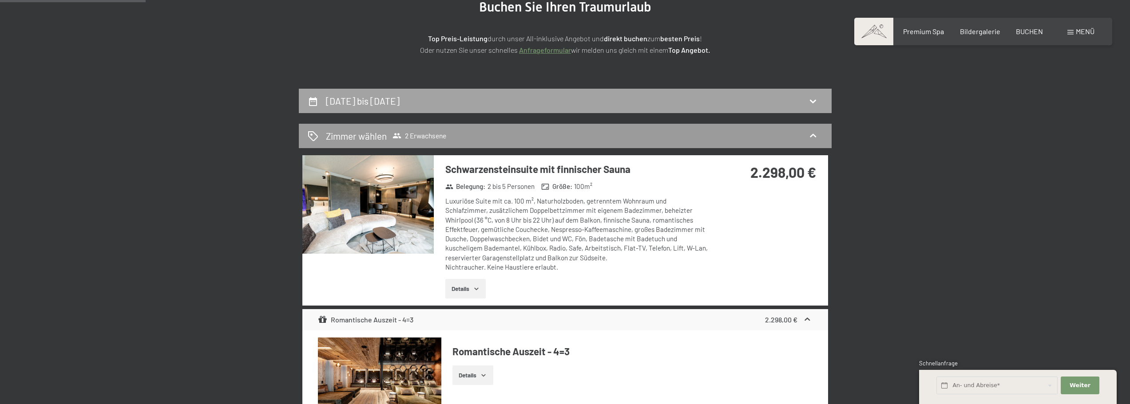
click at [468, 111] on div "9. November bis 13. November 2025" at bounding box center [565, 101] width 533 height 24
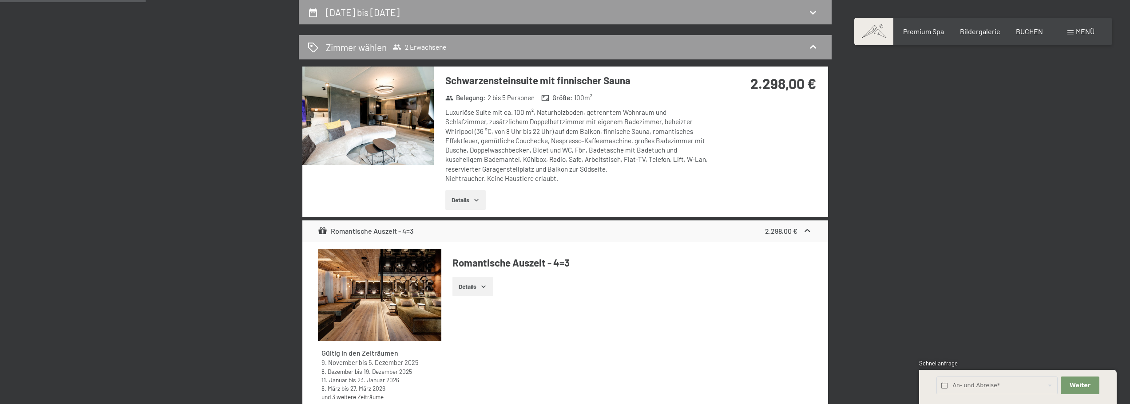
select select "2025-10-01"
select select "[DATE]"
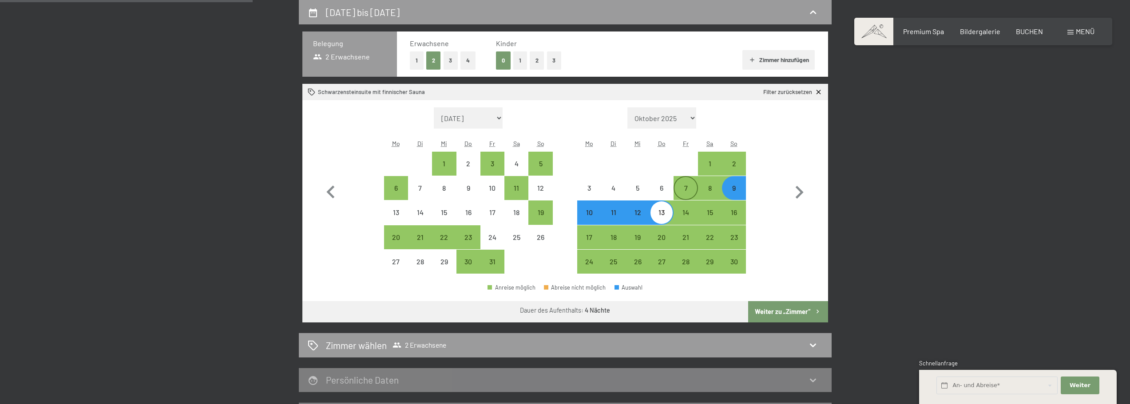
click at [677, 192] on div "7" at bounding box center [685, 196] width 22 height 22
select select "2025-10-01"
select select "[DATE]"
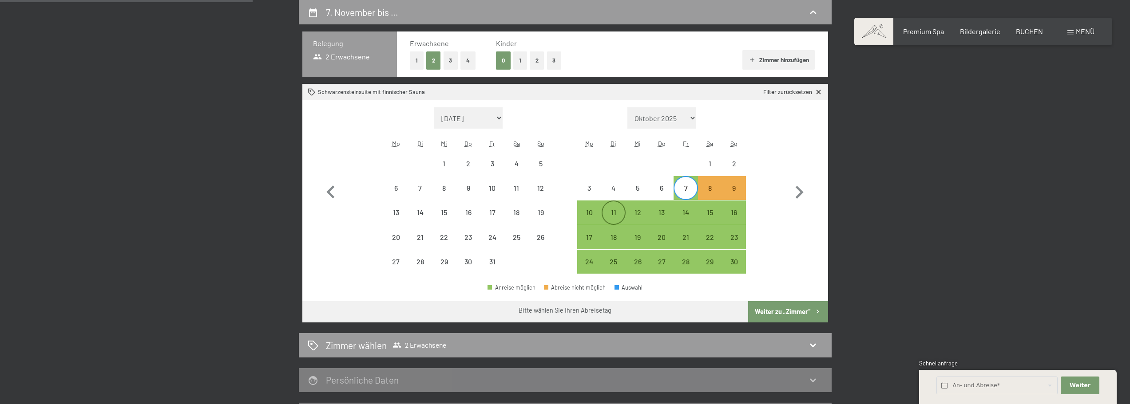
click at [619, 212] on div "11" at bounding box center [613, 220] width 22 height 22
select select "2025-10-01"
select select "[DATE]"
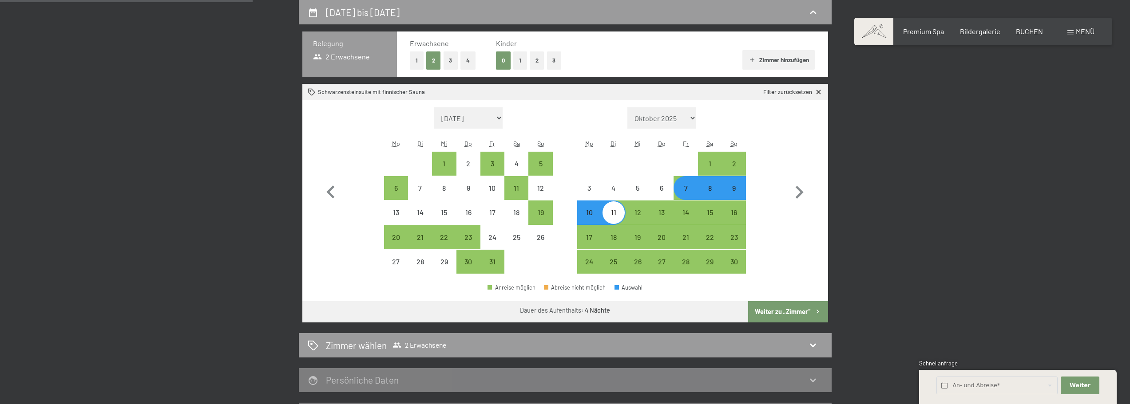
click at [784, 307] on button "Weiter zu „Zimmer“" at bounding box center [787, 311] width 79 height 21
select select "2025-10-01"
select select "[DATE]"
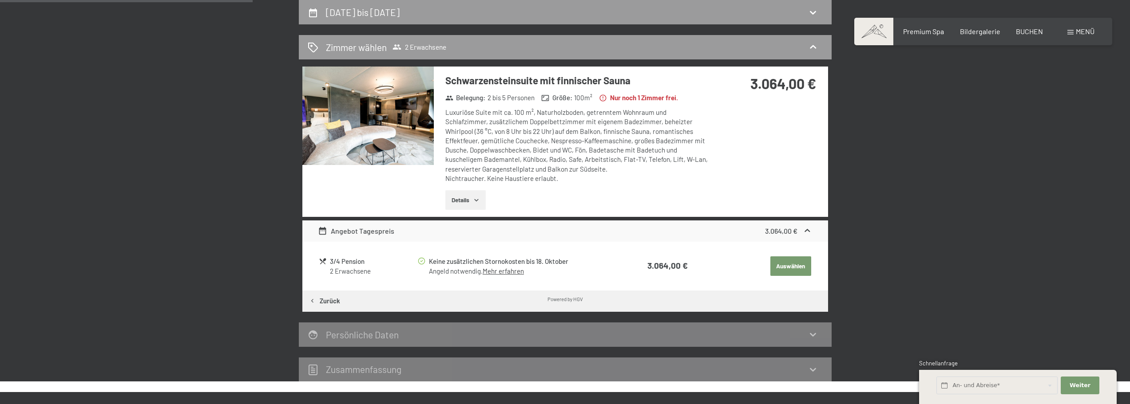
click at [779, 119] on div "3.064,00 €" at bounding box center [768, 94] width 118 height 55
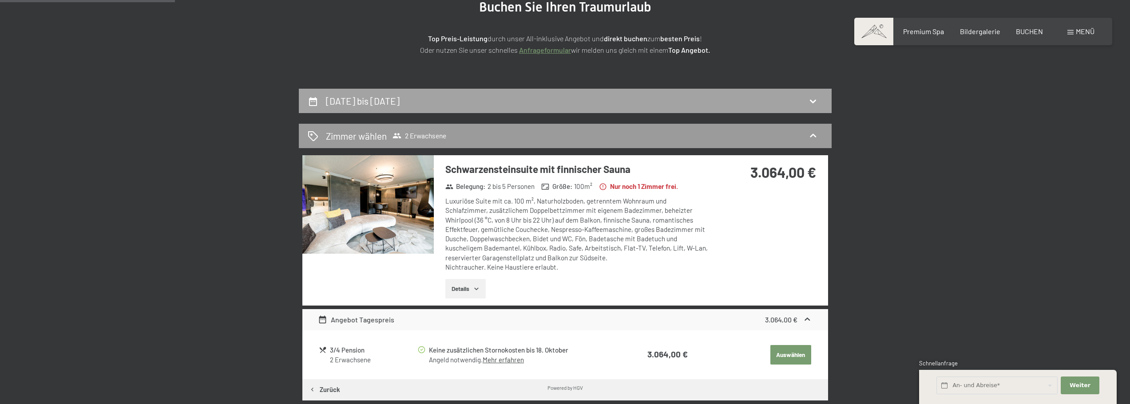
click at [539, 99] on div "7. November bis 11. November 2025" at bounding box center [565, 101] width 515 height 13
select select "2025-10-01"
select select "[DATE]"
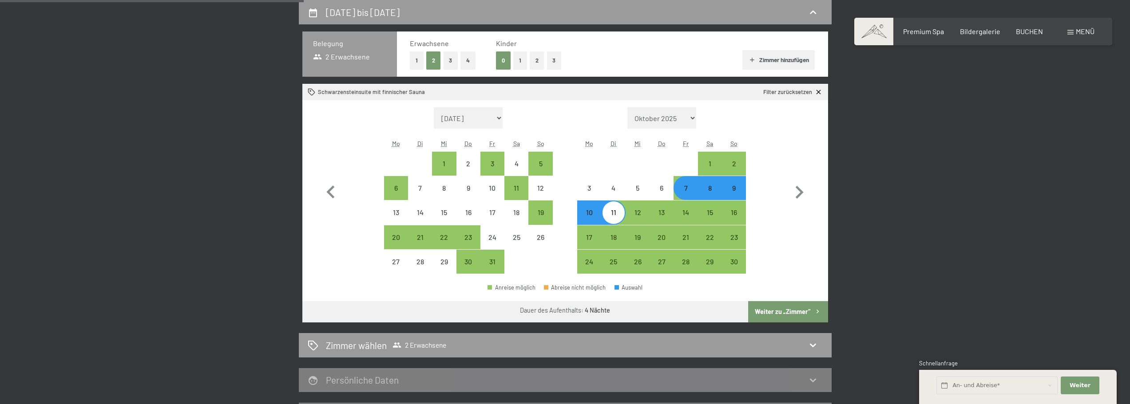
click at [515, 60] on button "1" at bounding box center [520, 60] width 14 height 18
select select "2025-10-01"
select select "[DATE]"
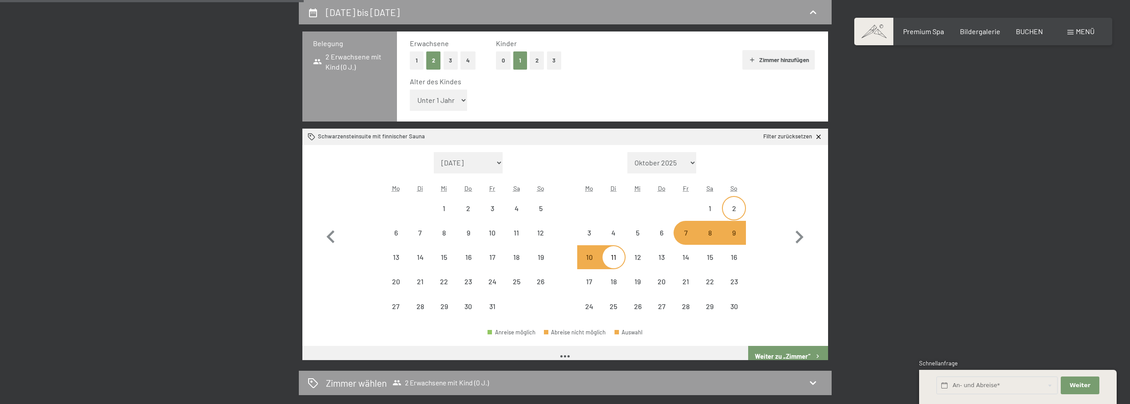
select select "2025-10-01"
select select "[DATE]"
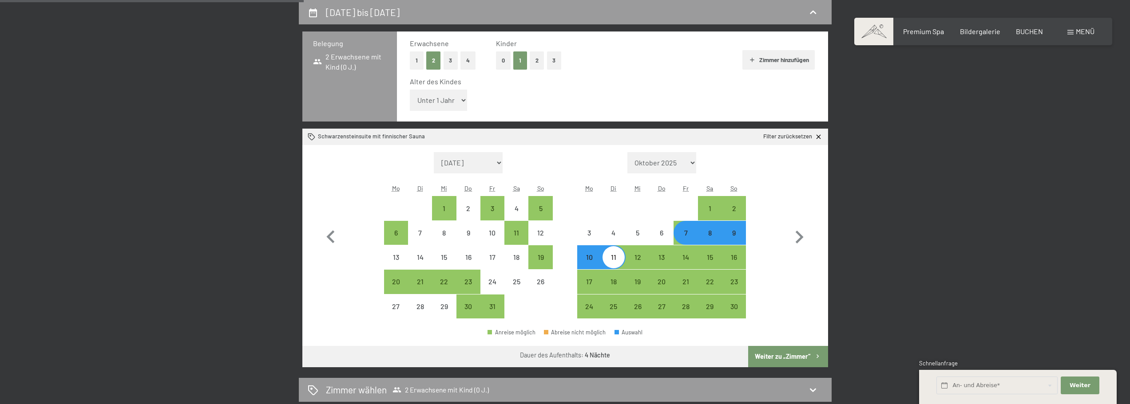
click at [786, 370] on div "7. November bis 11. November 2025 Belegung 2 Erwachsene mit Kind (0 J.) Erwachs…" at bounding box center [565, 236] width 533 height 472
click at [786, 356] on button "Weiter zu „Zimmer“" at bounding box center [787, 356] width 79 height 21
select select "2025-10-01"
select select "[DATE]"
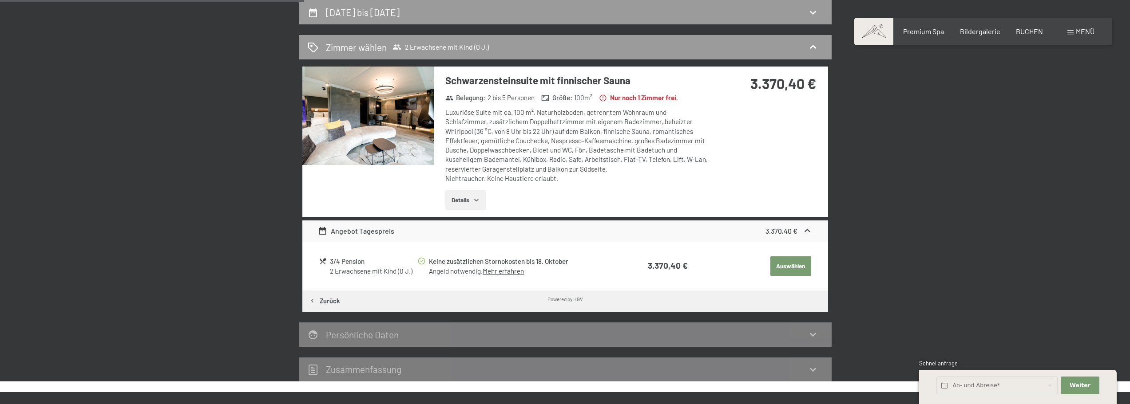
click at [803, 137] on div "Schwarzensteinsuite mit finnischer Sauna Belegung : 2 bis 5 Personen Größe : 10…" at bounding box center [564, 142] width 525 height 150
drag, startPoint x: 744, startPoint y: 81, endPoint x: 804, endPoint y: 140, distance: 84.1
click at [810, 93] on div "3.370,40 €" at bounding box center [766, 84] width 99 height 20
click at [802, 143] on div "Schwarzensteinsuite mit finnischer Sauna Belegung : 2 bis 5 Personen Größe : 10…" at bounding box center [564, 142] width 525 height 150
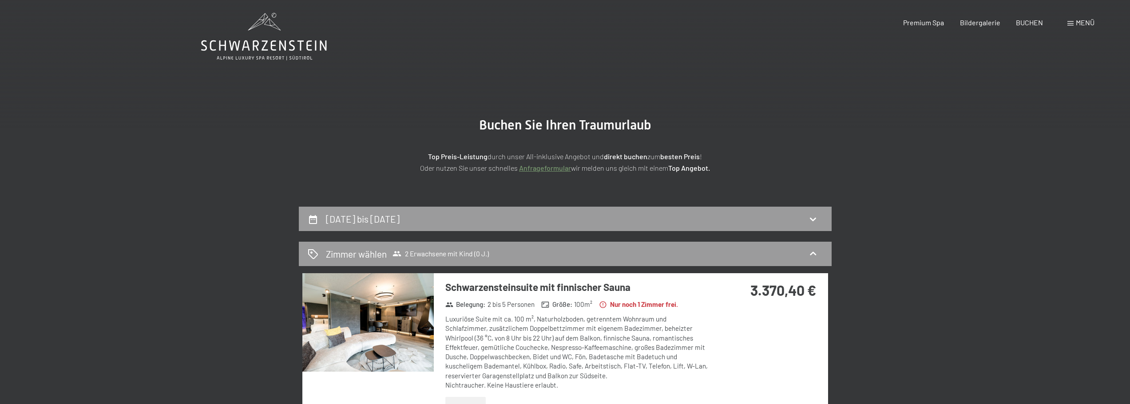
scroll to position [0, 0]
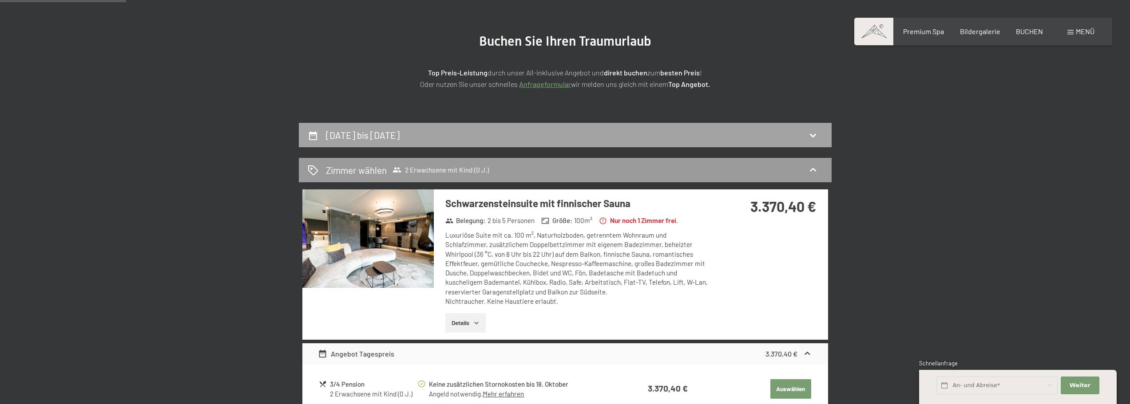
click at [631, 130] on div "7. November bis 11. November 2025" at bounding box center [565, 135] width 515 height 13
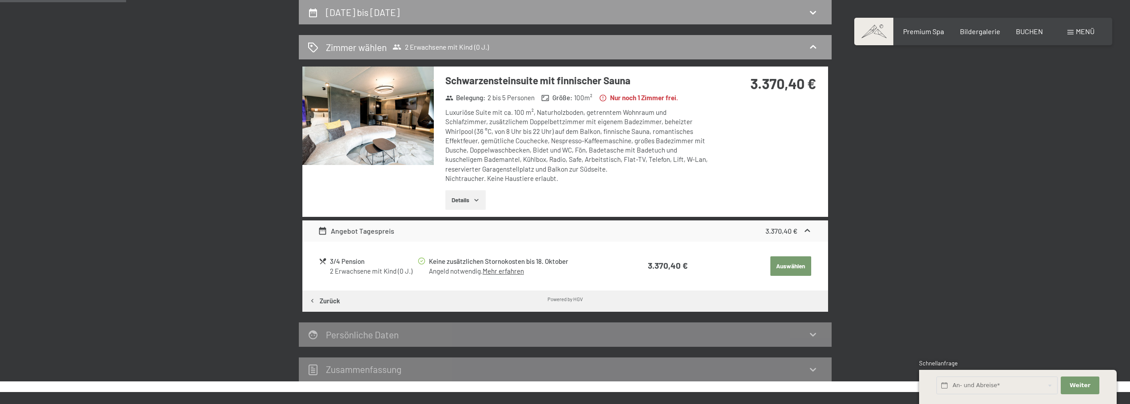
select select "2025-10-01"
select select "[DATE]"
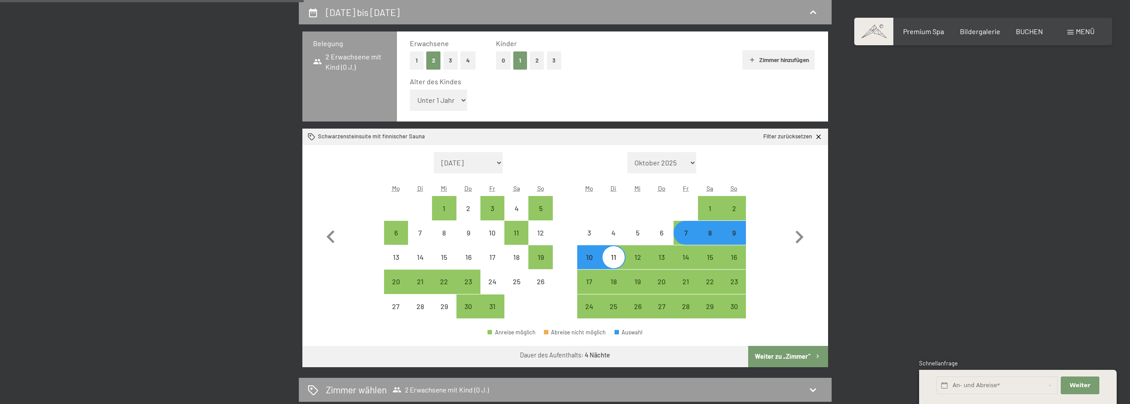
click at [469, 97] on div "Alter des Kindes Unter 1 Jahr 1 Jahr 2 Jahre 3 Jahre 4 Jahre 5 Jahre 6 Jahre 7 …" at bounding box center [612, 96] width 405 height 38
click at [458, 99] on select "Unter 1 Jahr 1 Jahr 2 Jahre 3 Jahre 4 Jahre 5 Jahre 6 Jahre 7 Jahre 8 Jahre 9 J…" at bounding box center [439, 100] width 58 height 21
select select "1"
click at [410, 90] on select "Unter 1 Jahr 1 Jahr 2 Jahre 3 Jahre 4 Jahre 5 Jahre 6 Jahre 7 Jahre 8 Jahre 9 J…" at bounding box center [439, 100] width 58 height 21
select select "2025-10-01"
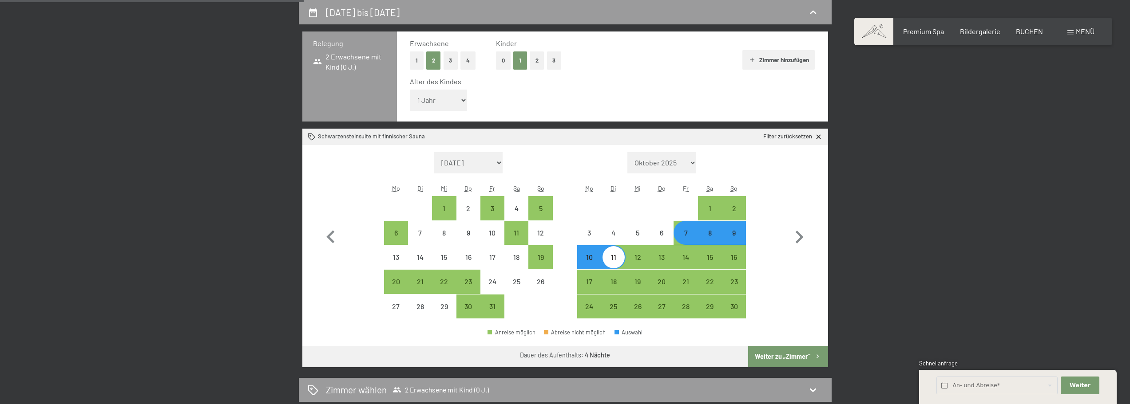
select select "[DATE]"
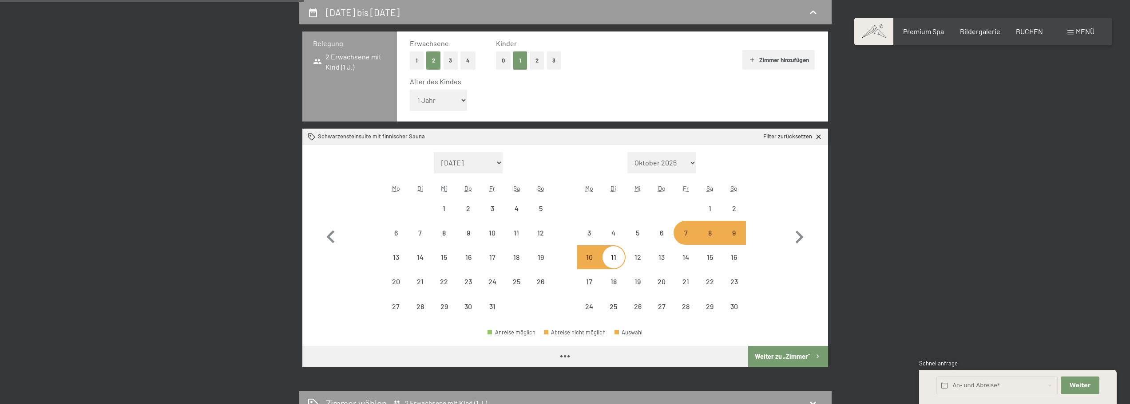
select select "2025-10-01"
select select "[DATE]"
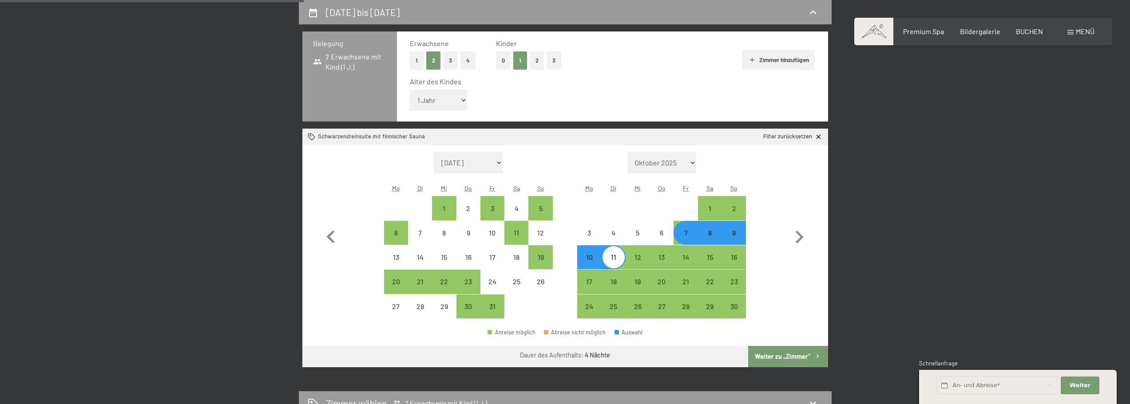
click at [781, 352] on button "Weiter zu „Zimmer“" at bounding box center [787, 356] width 79 height 21
select select "2025-10-01"
select select "[DATE]"
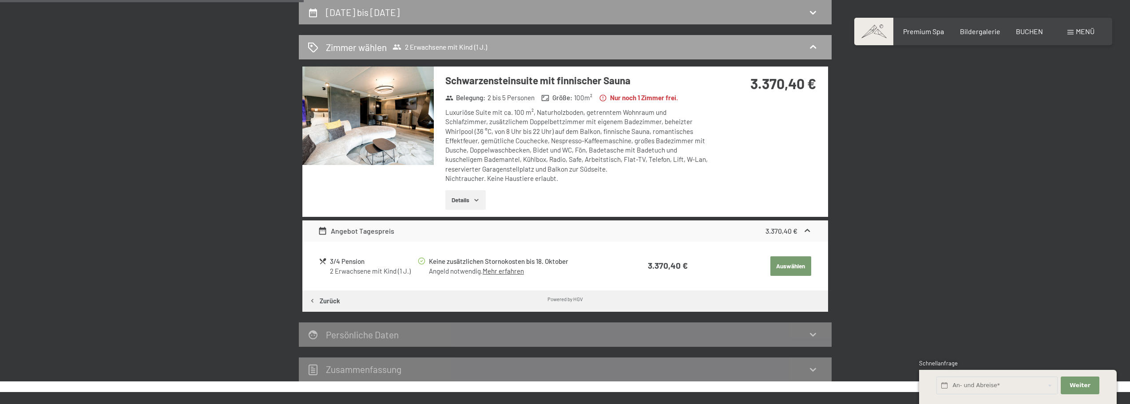
scroll to position [0, 0]
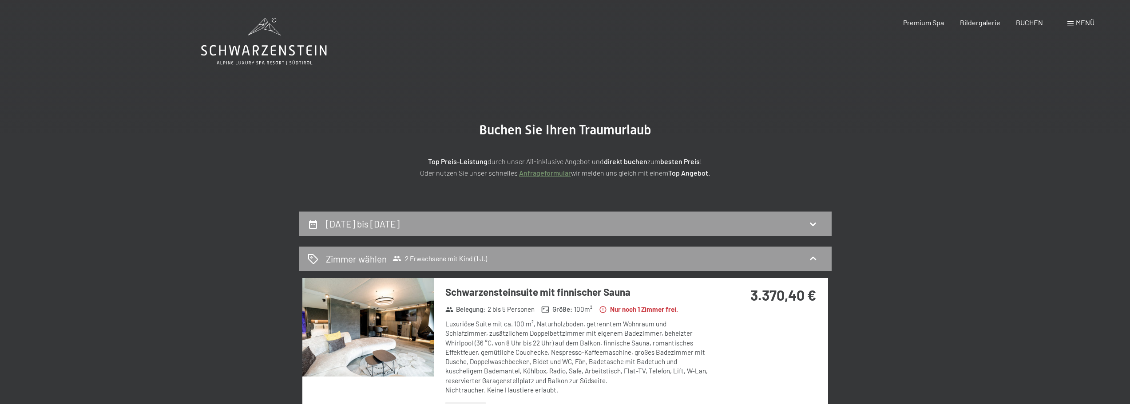
click at [531, 227] on span "Einwilligung Marketing*" at bounding box center [516, 228] width 73 height 9
click at [475, 227] on input "Einwilligung Marketing*" at bounding box center [470, 228] width 9 height 9
checkbox input "false"
click at [825, 220] on div "7. November bis 11. November 2025" at bounding box center [565, 224] width 533 height 24
select select "1"
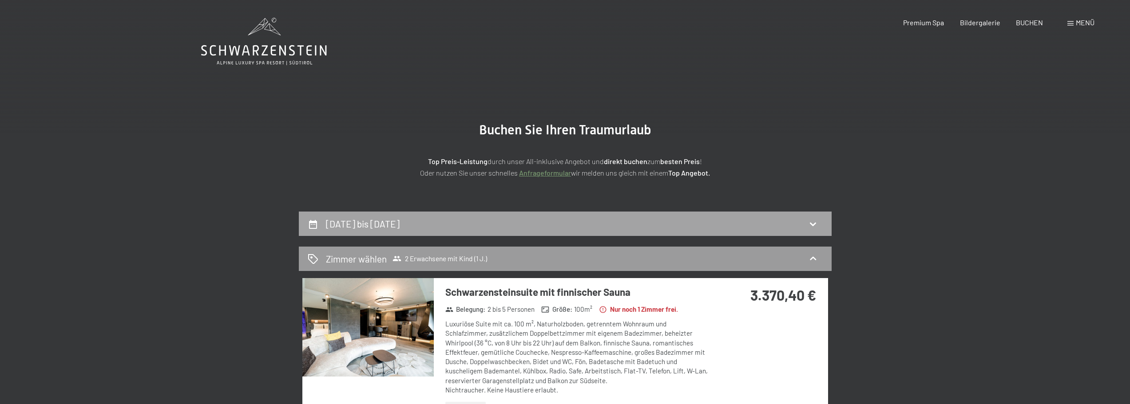
select select "2025-10-01"
select select "[DATE]"
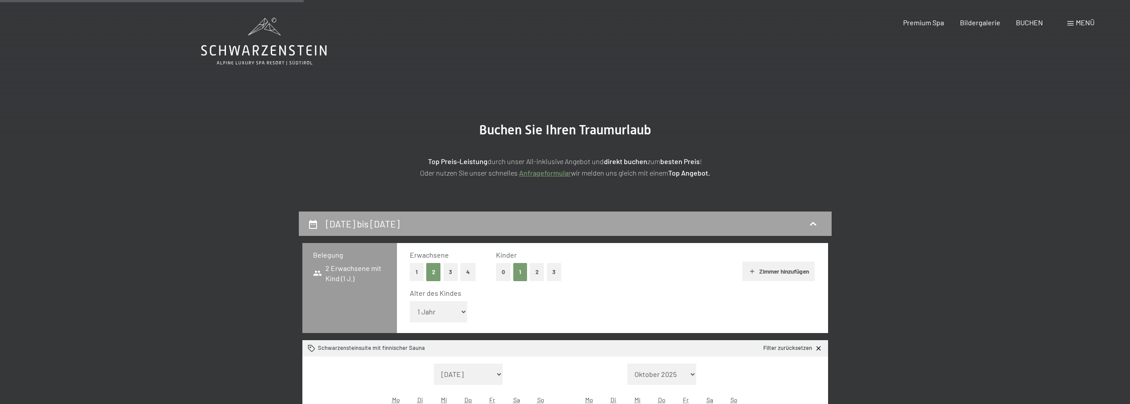
scroll to position [212, 0]
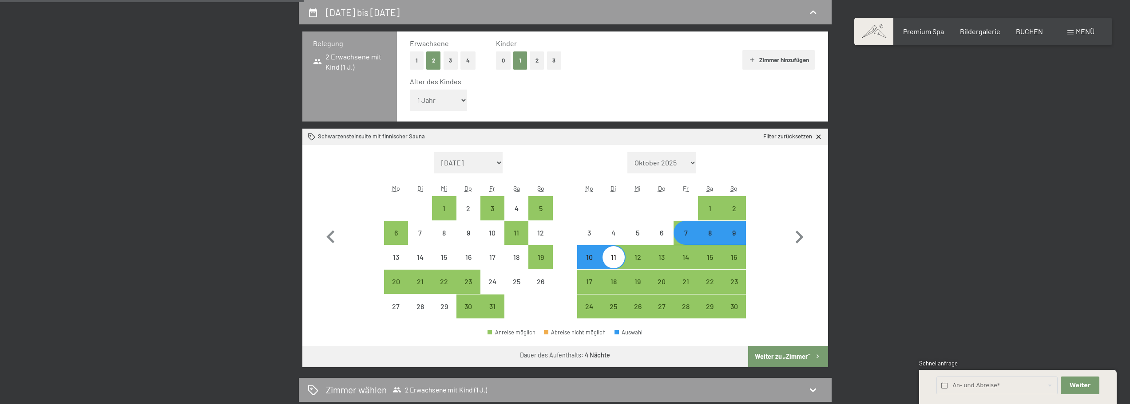
click at [736, 232] on div "9" at bounding box center [734, 240] width 22 height 22
select select "2025-10-01"
select select "[DATE]"
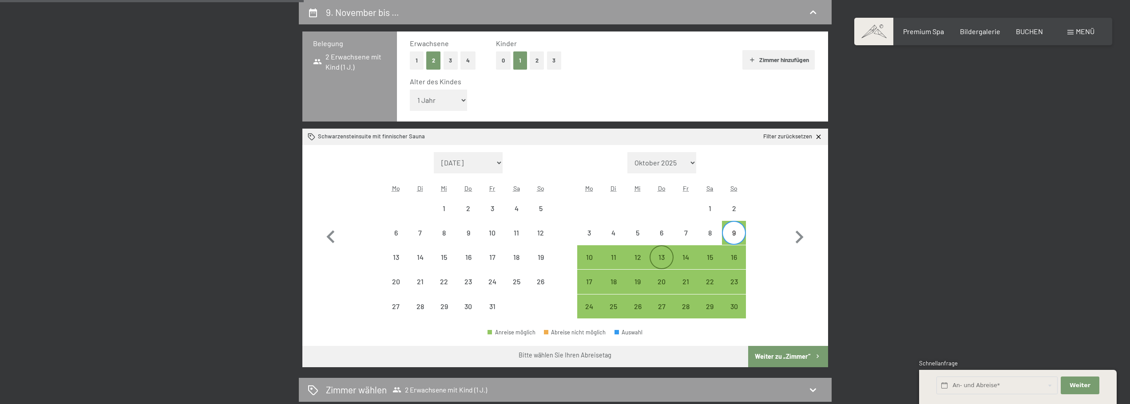
click at [663, 256] on div "13" at bounding box center [661, 265] width 22 height 22
select select "2025-10-01"
select select "[DATE]"
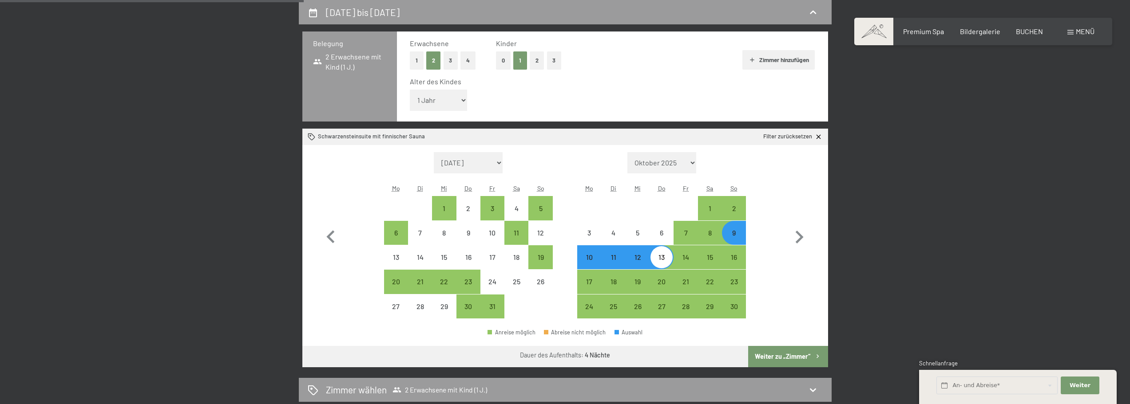
click at [770, 356] on button "Weiter zu „Zimmer“" at bounding box center [787, 356] width 79 height 21
select select "2025-10-01"
select select "[DATE]"
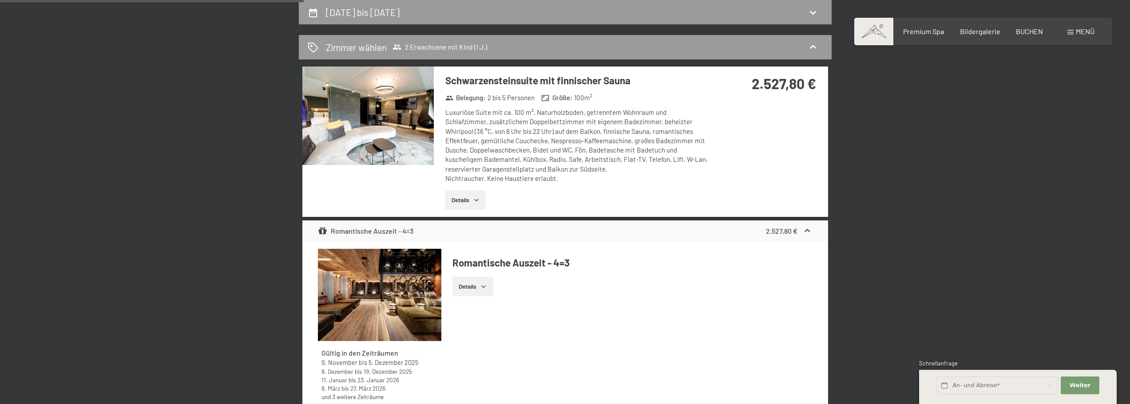
click at [743, 132] on div "Schwarzensteinsuite mit finnischer Sauna Belegung : 2 bis 5 Personen Größe : 10…" at bounding box center [564, 142] width 525 height 150
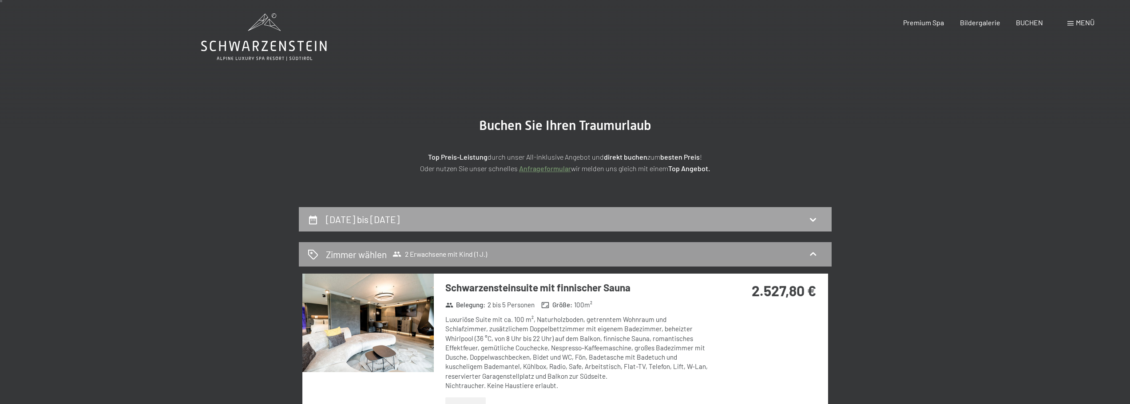
scroll to position [0, 0]
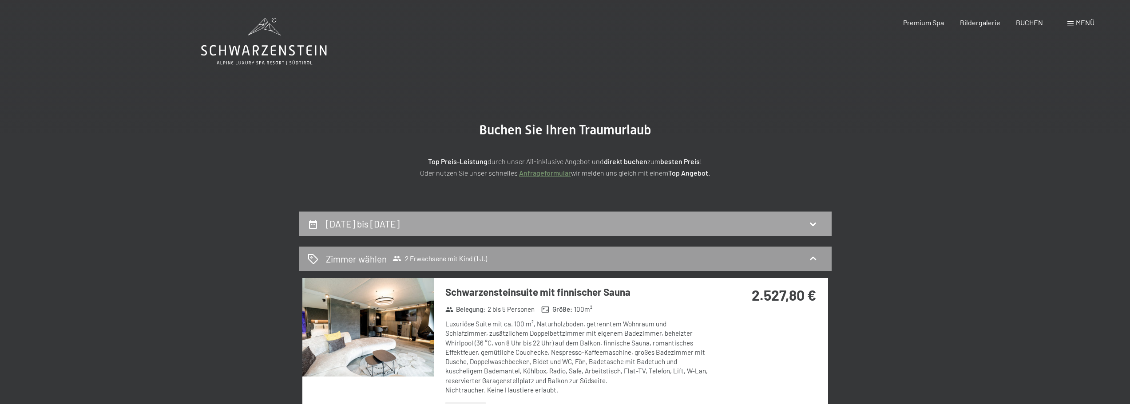
click at [392, 229] on div "9. November bis 13. November 2025" at bounding box center [364, 223] width 77 height 13
select select "1"
select select "2025-10-01"
select select "[DATE]"
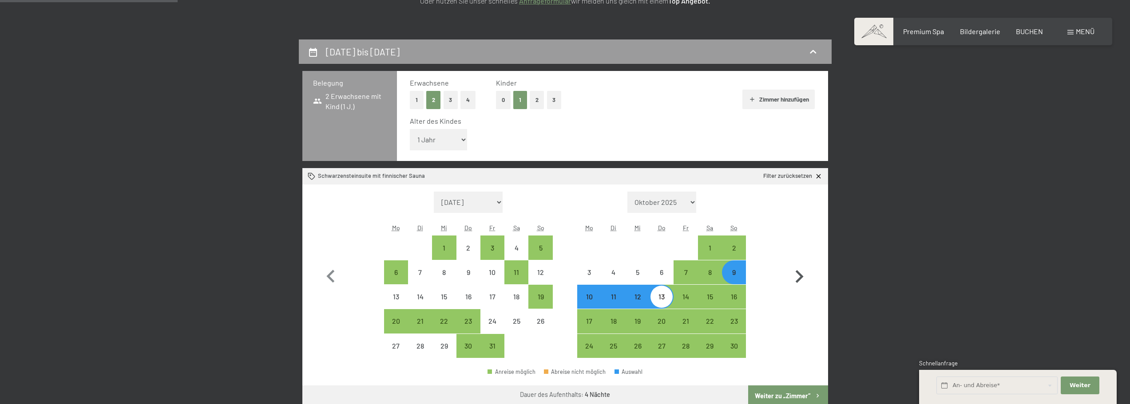
scroll to position [178, 0]
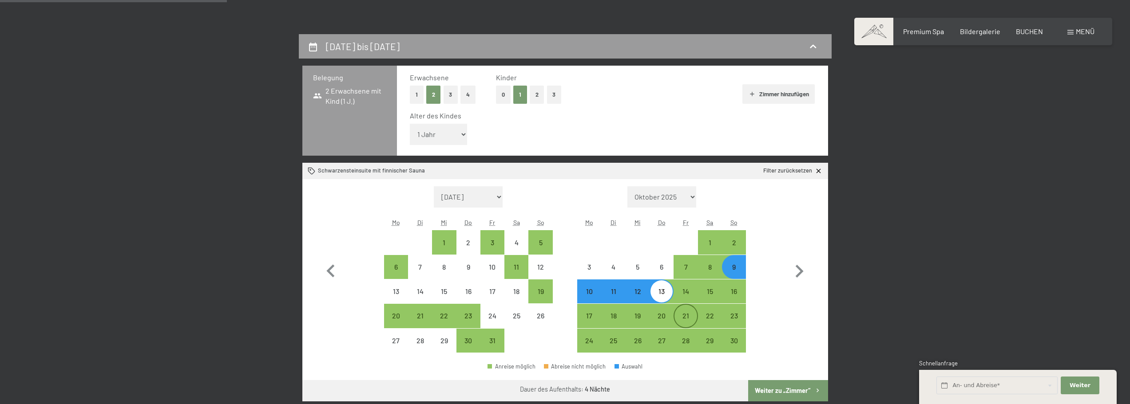
click at [690, 319] on div "21" at bounding box center [685, 323] width 22 height 22
select select "2025-10-01"
select select "[DATE]"
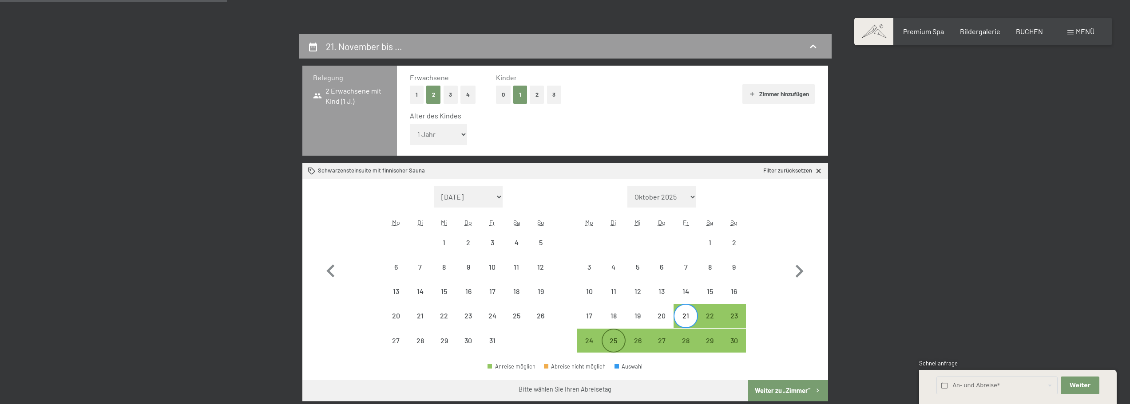
click at [616, 340] on div "25" at bounding box center [613, 348] width 22 height 22
select select "2025-10-01"
select select "[DATE]"
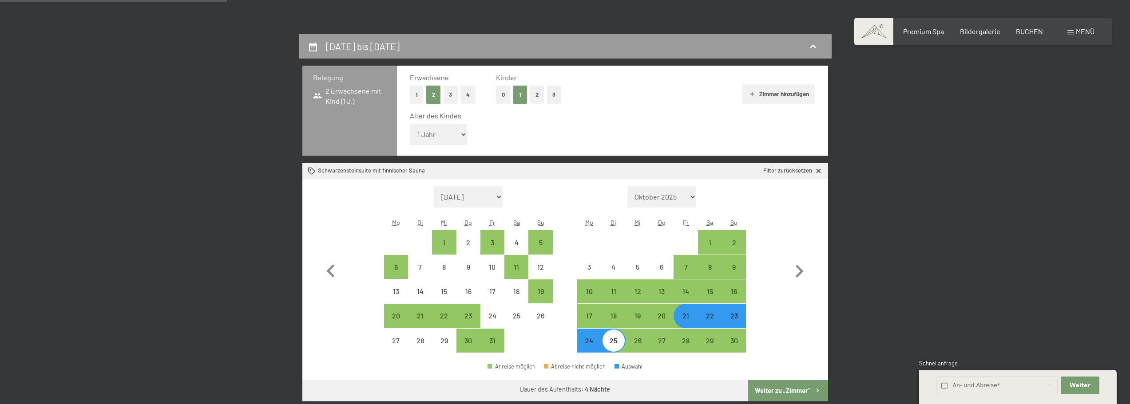
click at [790, 387] on button "Weiter zu „Zimmer“" at bounding box center [787, 390] width 79 height 21
select select "2025-10-01"
select select "[DATE]"
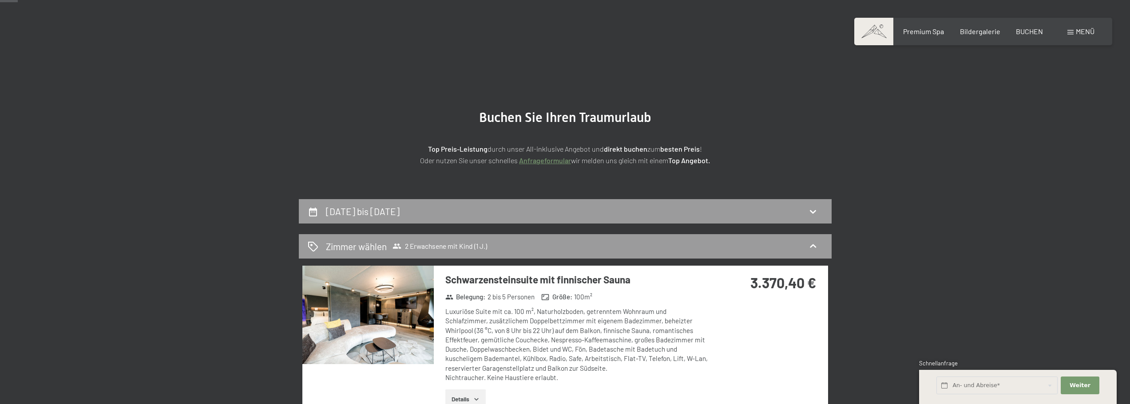
scroll to position [0, 0]
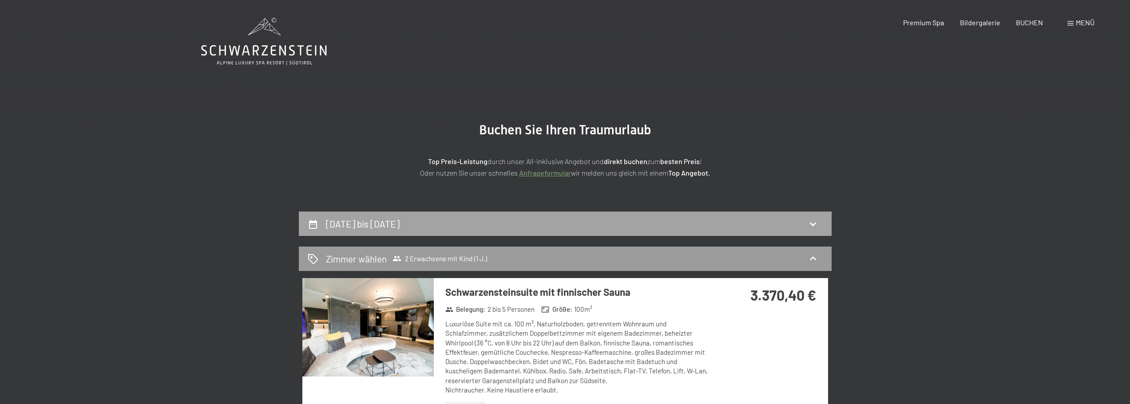
click at [674, 229] on div "21. November bis 25. November 2025" at bounding box center [565, 223] width 515 height 13
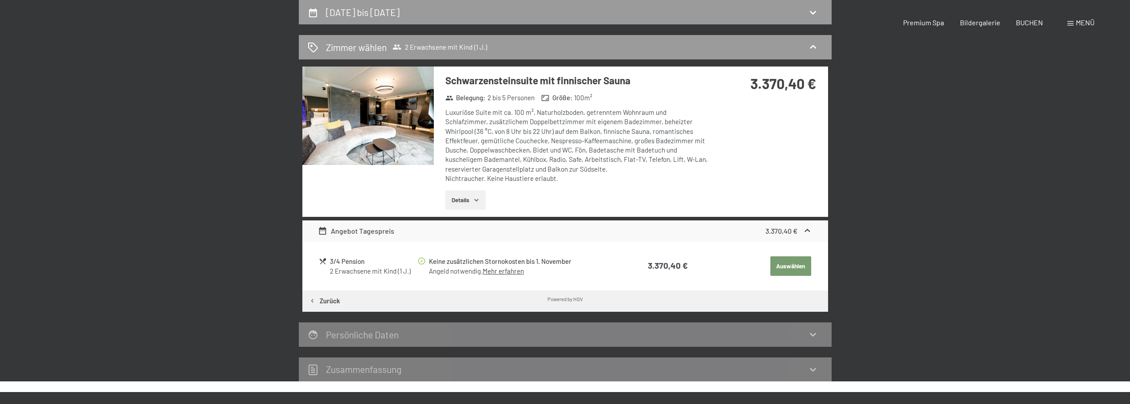
select select "1"
select select "2025-10-01"
select select "[DATE]"
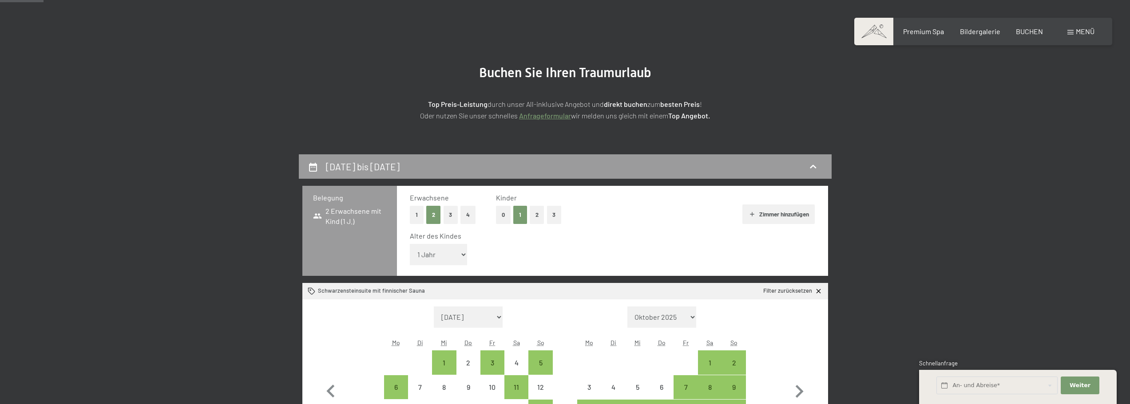
scroll to position [34, 0]
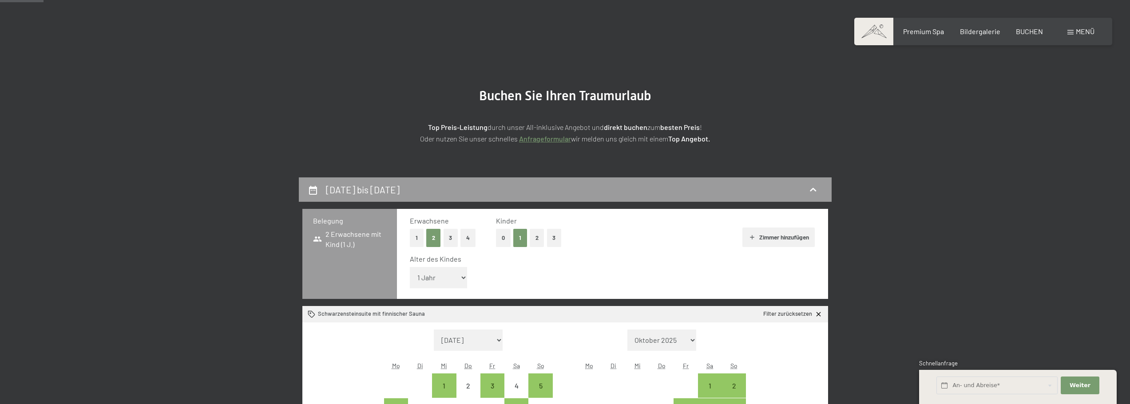
click at [819, 316] on icon at bounding box center [818, 314] width 4 height 4
select select "2025-10-01"
select select "[DATE]"
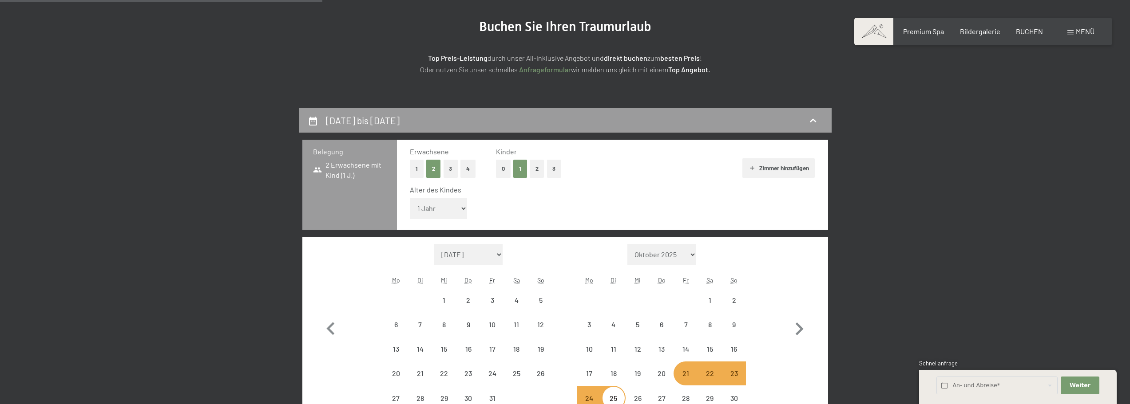
scroll to position [256, 0]
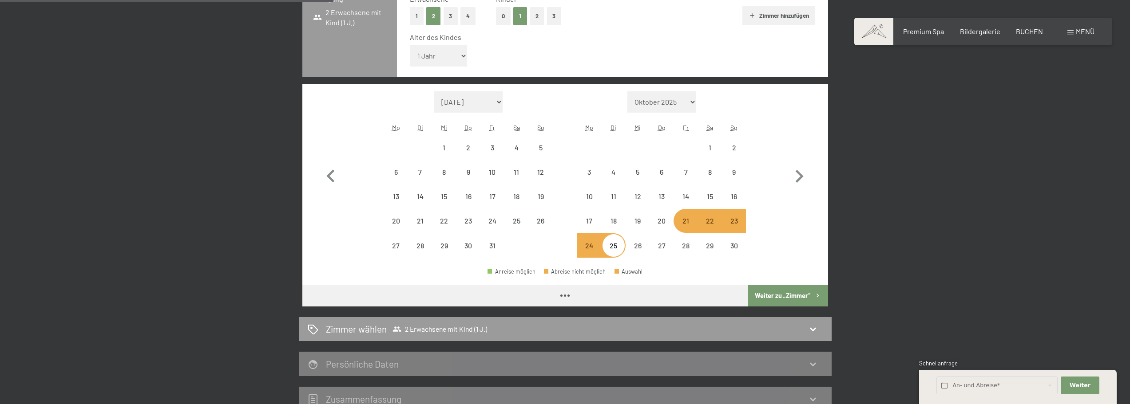
select select "2025-10-01"
select select "[DATE]"
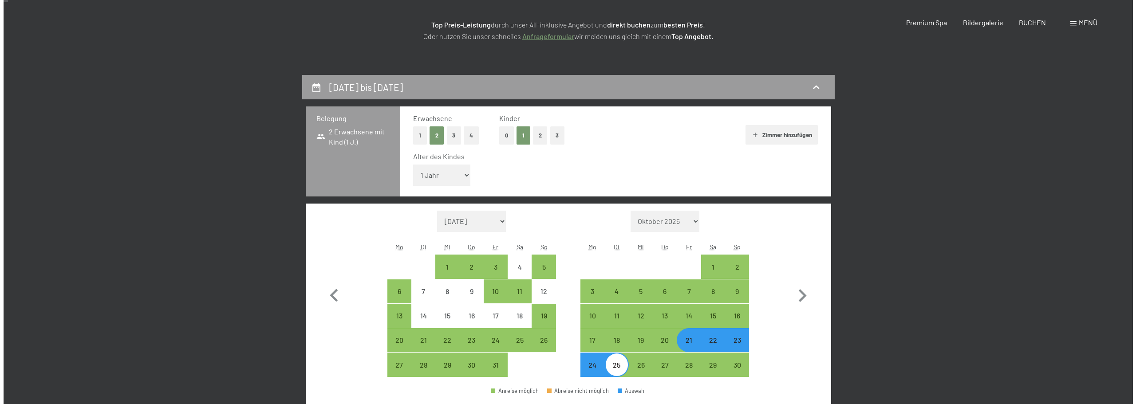
scroll to position [0, 0]
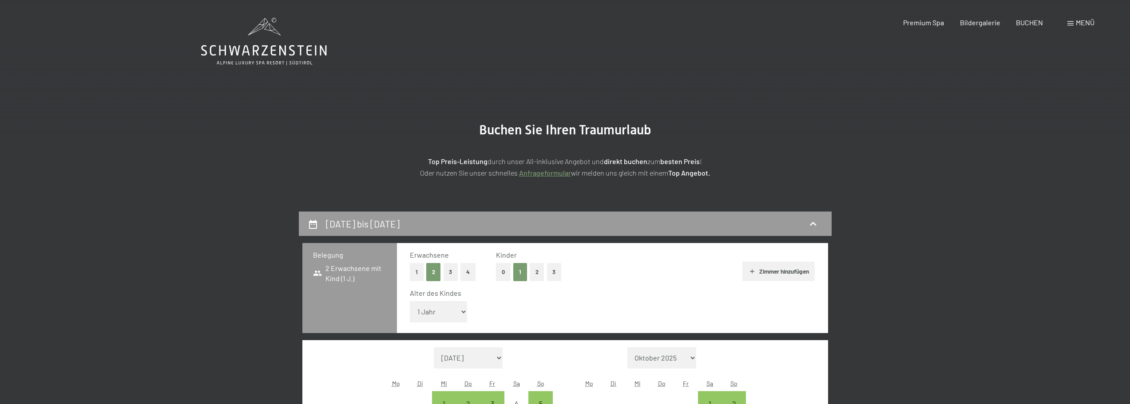
click at [1082, 26] on span "Menü" at bounding box center [1084, 22] width 19 height 8
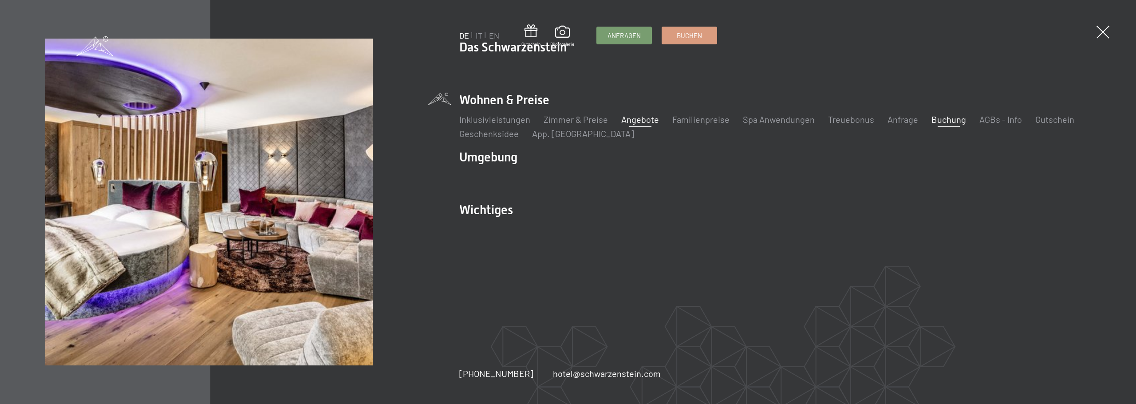
click at [625, 119] on link "Angebote" at bounding box center [640, 119] width 38 height 11
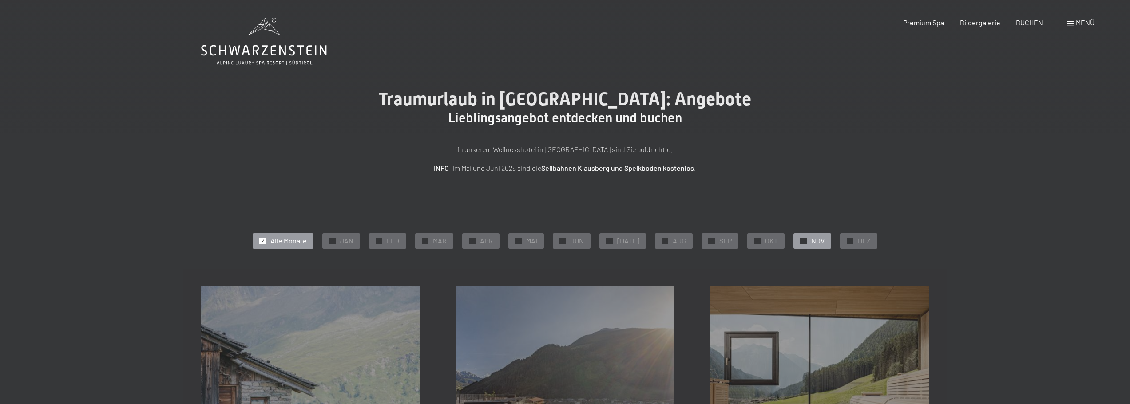
click at [812, 242] on span "NOV" at bounding box center [817, 241] width 13 height 10
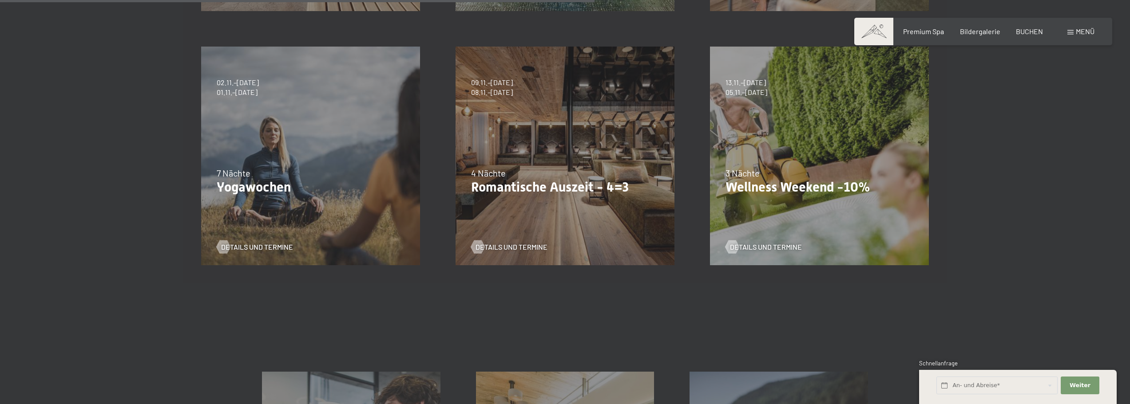
scroll to position [533, 0]
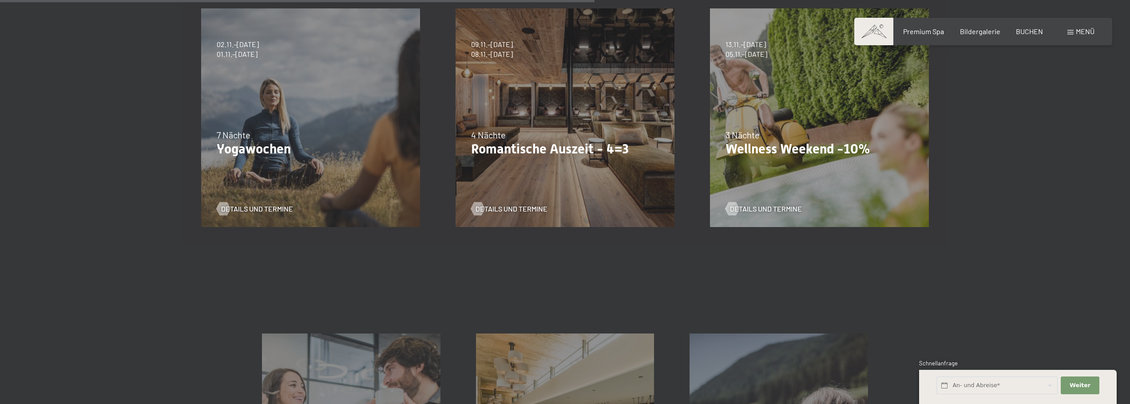
click at [626, 143] on p "Romantische Auszeit - 4=3" at bounding box center [565, 149] width 188 height 16
click at [538, 214] on span "Details und Termine" at bounding box center [520, 209] width 72 height 10
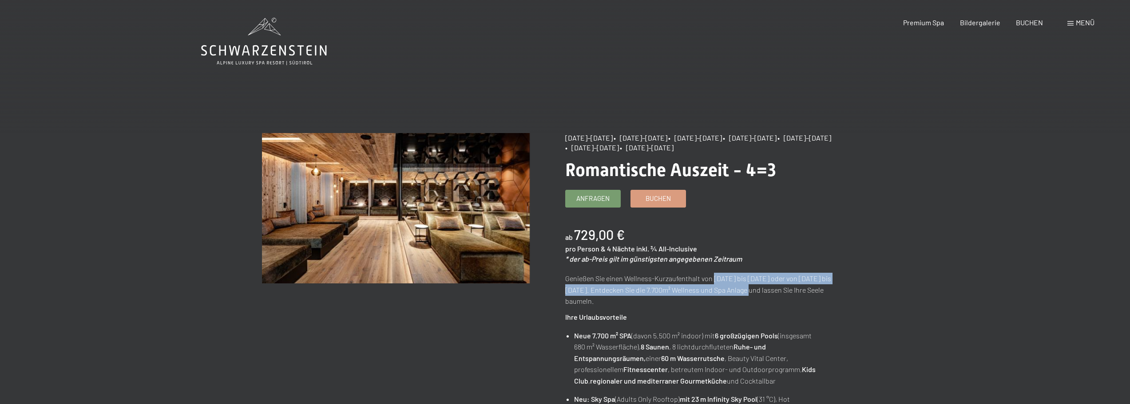
drag, startPoint x: 713, startPoint y: 276, endPoint x: 764, endPoint y: 288, distance: 53.1
click at [764, 288] on p "Genießen Sie einen Wellness-Kurzaufenthalt von [DATE] bis [DATE] oder von [DATE…" at bounding box center [699, 290] width 268 height 34
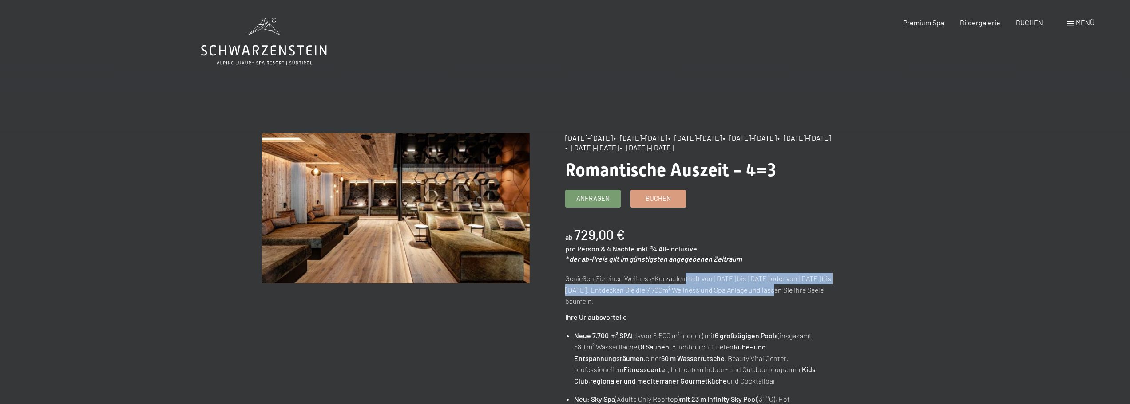
drag, startPoint x: 688, startPoint y: 283, endPoint x: 802, endPoint y: 288, distance: 113.7
click at [802, 288] on p "Genießen Sie einen Wellness-Kurzaufenthalt von [DATE] bis [DATE] oder von [DATE…" at bounding box center [699, 290] width 268 height 34
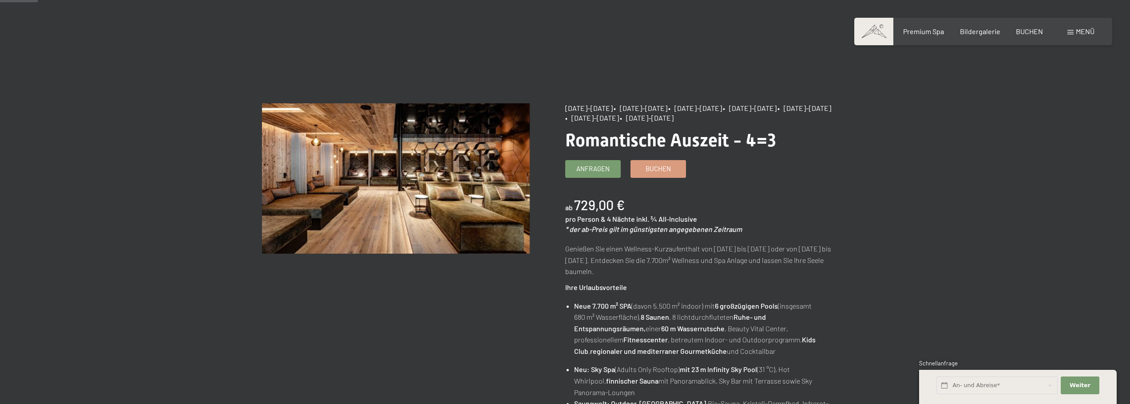
scroll to position [44, 0]
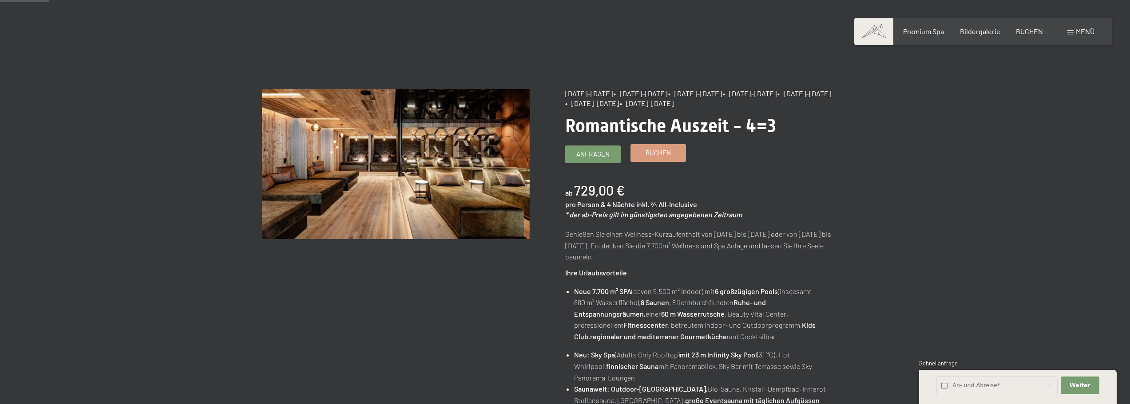
click at [641, 159] on link "Buchen" at bounding box center [658, 153] width 55 height 17
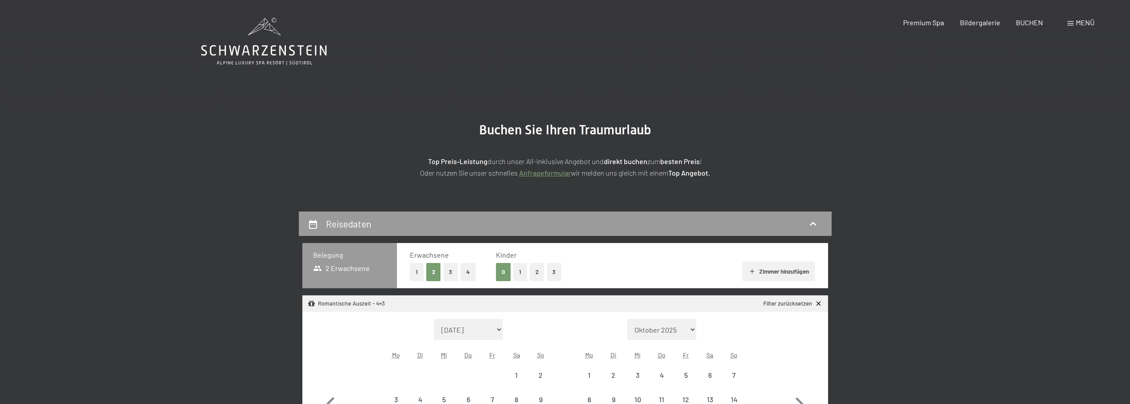
select select "[DATE]"
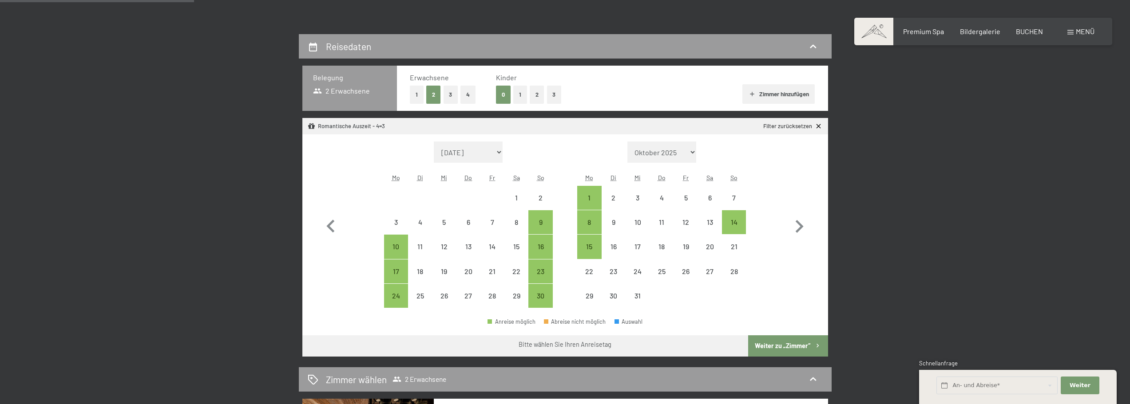
click at [527, 96] on div "0 1 2 3" at bounding box center [528, 95] width 65 height 18
click at [519, 96] on button "1" at bounding box center [520, 95] width 14 height 18
select select "[DATE]"
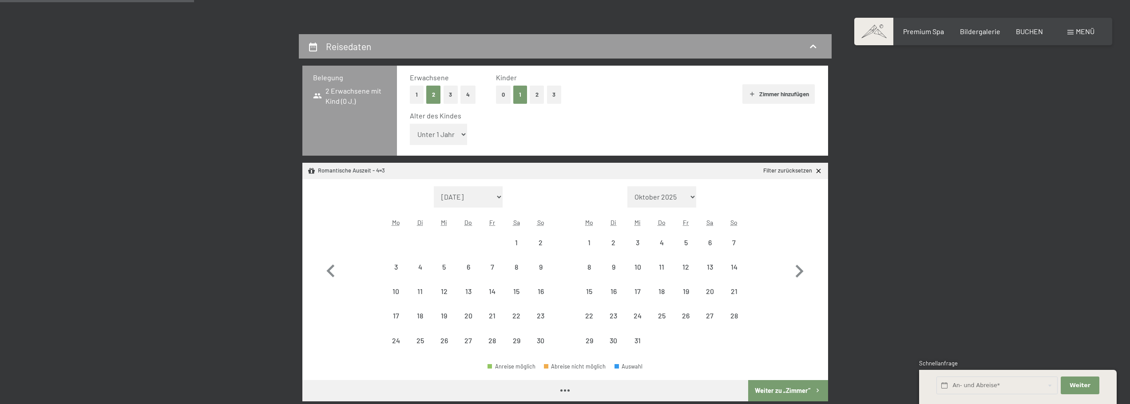
select select "[DATE]"
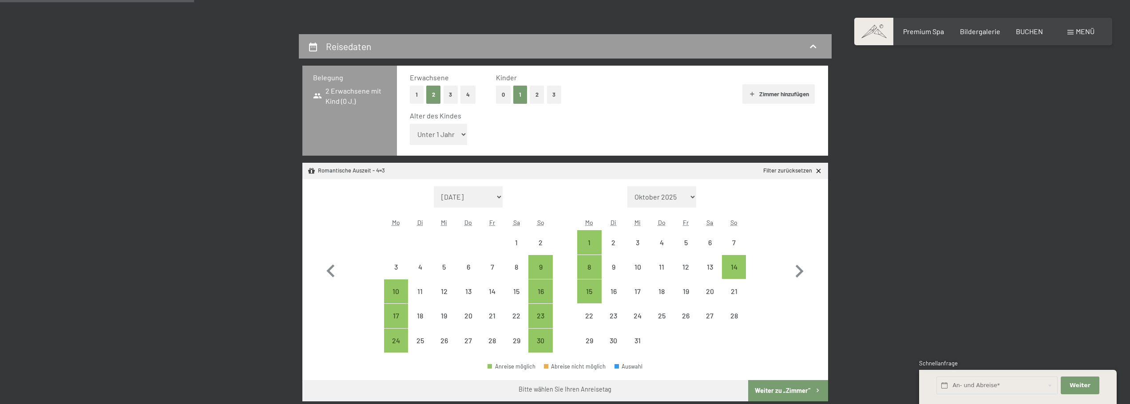
click at [439, 135] on select "Unter 1 Jahr 1 Jahr 2 Jahre 3 Jahre 4 Jahre 5 Jahre 6 Jahre 7 Jahre 8 Jahre 9 J…" at bounding box center [439, 134] width 58 height 21
select select "1"
click at [410, 124] on select "Unter 1 Jahr 1 Jahr 2 Jahre 3 Jahre 4 Jahre 5 Jahre 6 Jahre 7 Jahre 8 Jahre 9 J…" at bounding box center [439, 134] width 58 height 21
select select "[DATE]"
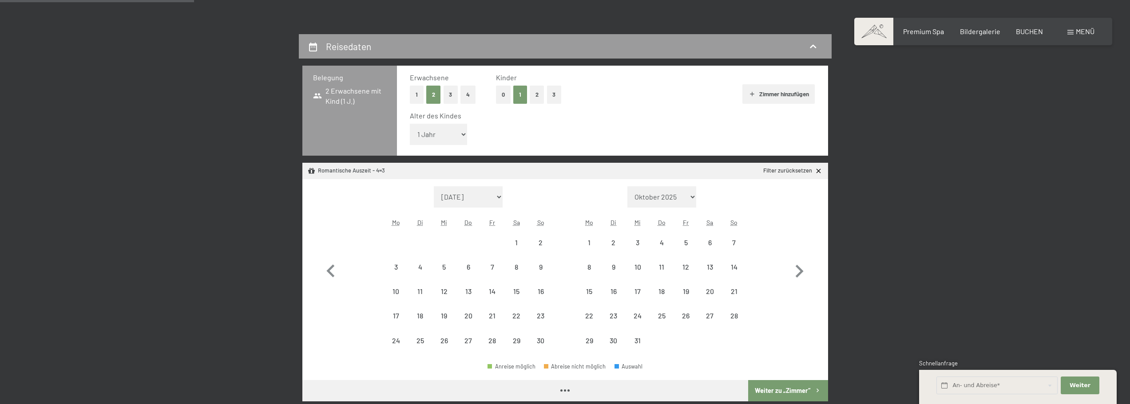
select select "[DATE]"
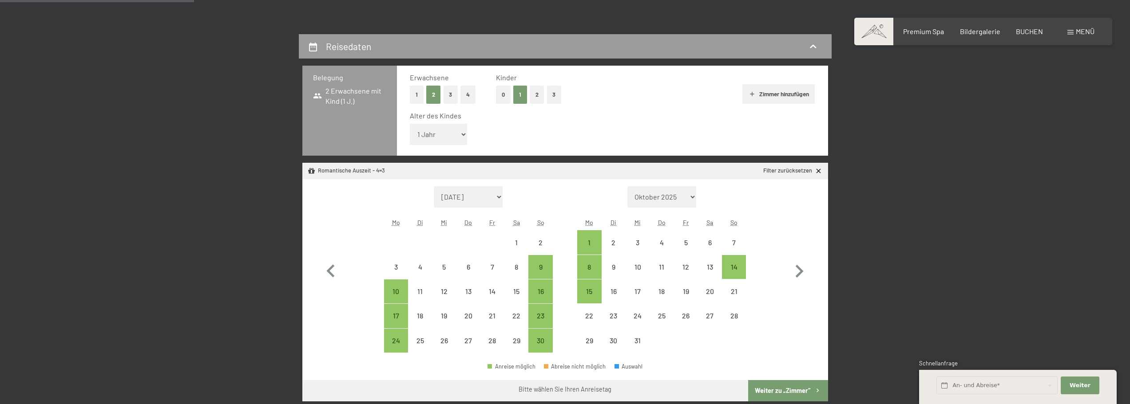
drag, startPoint x: 663, startPoint y: 110, endPoint x: 744, endPoint y: 116, distance: 81.9
click at [663, 110] on div "Erwachsene 1 2 3 4 Kinder 0 1 2 3 Zimmer hinzufügen Alter des Kindes Unter 1 Ja…" at bounding box center [612, 111] width 431 height 90
click at [545, 317] on div "23" at bounding box center [540, 323] width 22 height 22
select select "[DATE]"
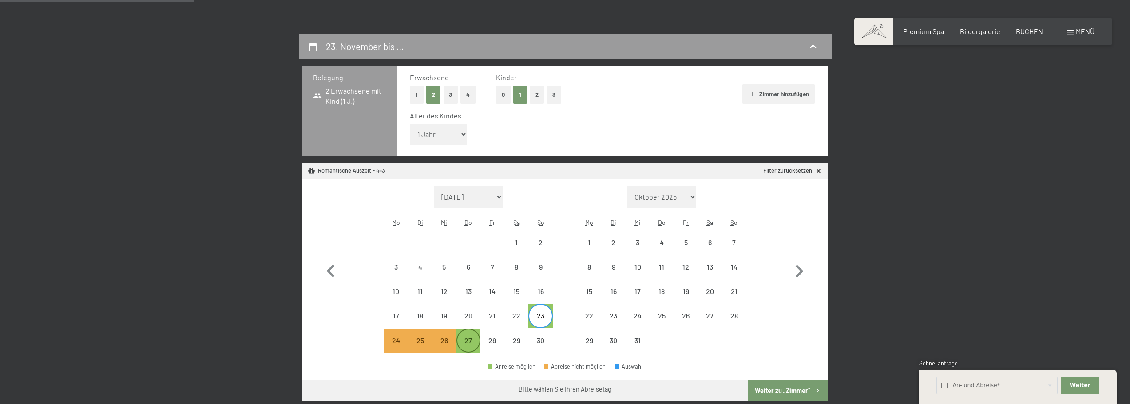
click at [467, 340] on div "27" at bounding box center [468, 348] width 22 height 22
select select "[DATE]"
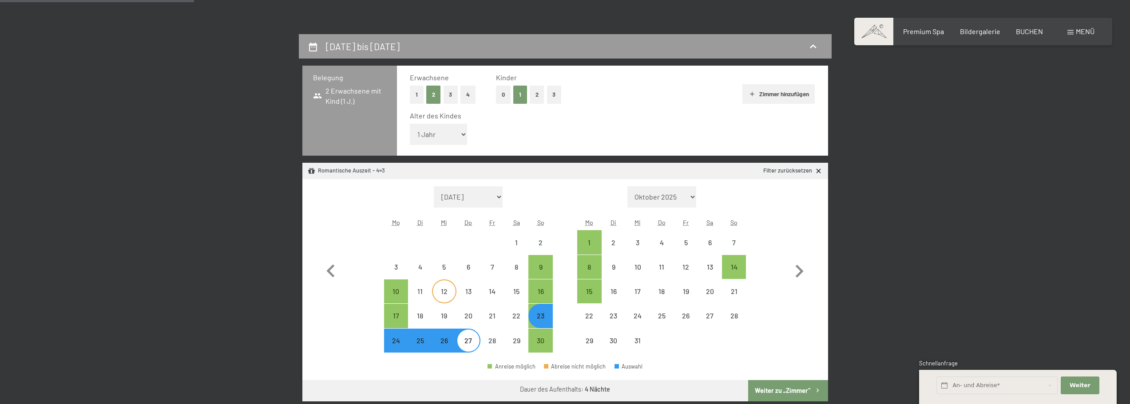
select select "[DATE]"
click at [779, 393] on button "Weiter zu „Zimmer“" at bounding box center [787, 390] width 79 height 21
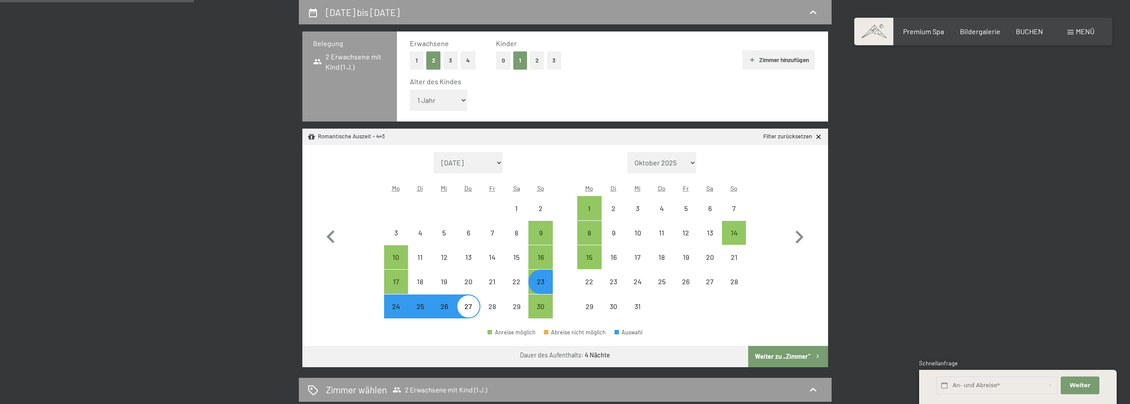
select select "[DATE]"
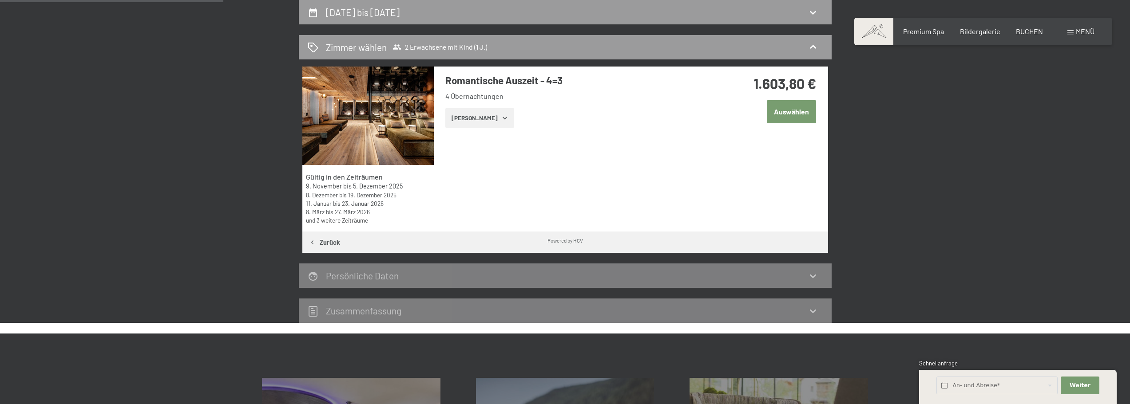
click at [780, 106] on button "Auswählen" at bounding box center [790, 111] width 49 height 23
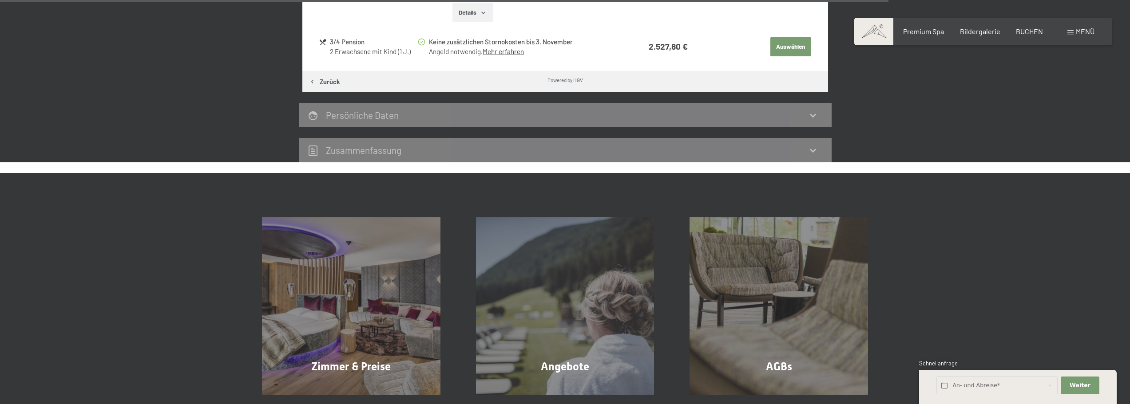
scroll to position [1696, 0]
